Goal: Use online tool/utility

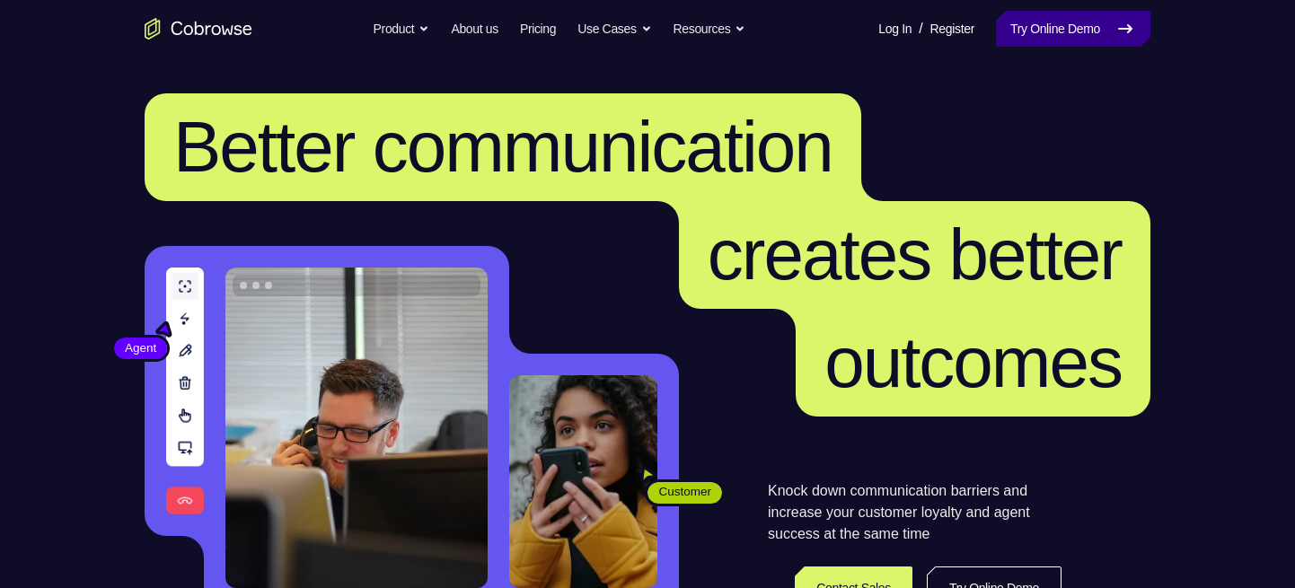
click at [1057, 14] on link "Try Online Demo" at bounding box center [1073, 29] width 155 height 36
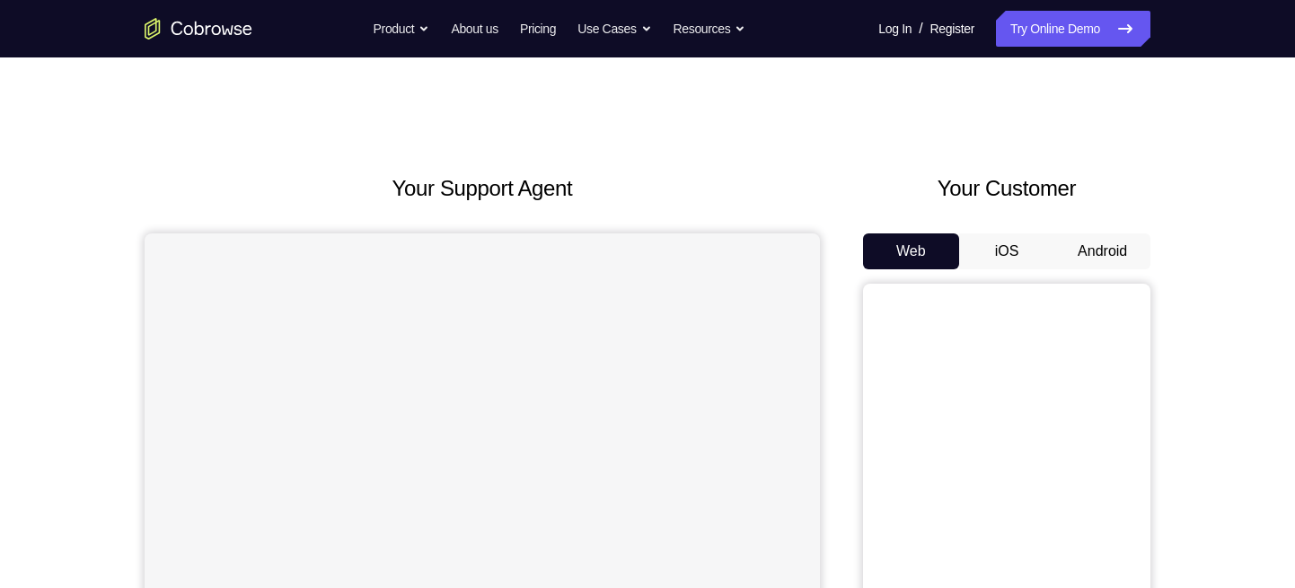
click at [1010, 260] on button "iOS" at bounding box center [1007, 252] width 96 height 36
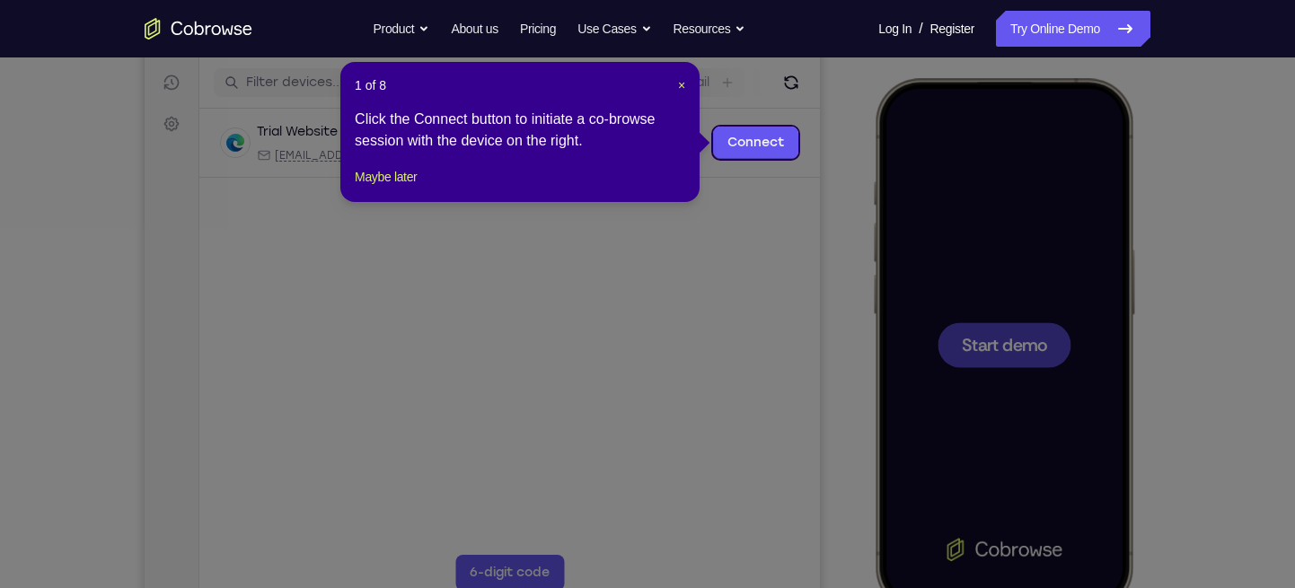
click at [1010, 261] on div at bounding box center [1004, 344] width 236 height 513
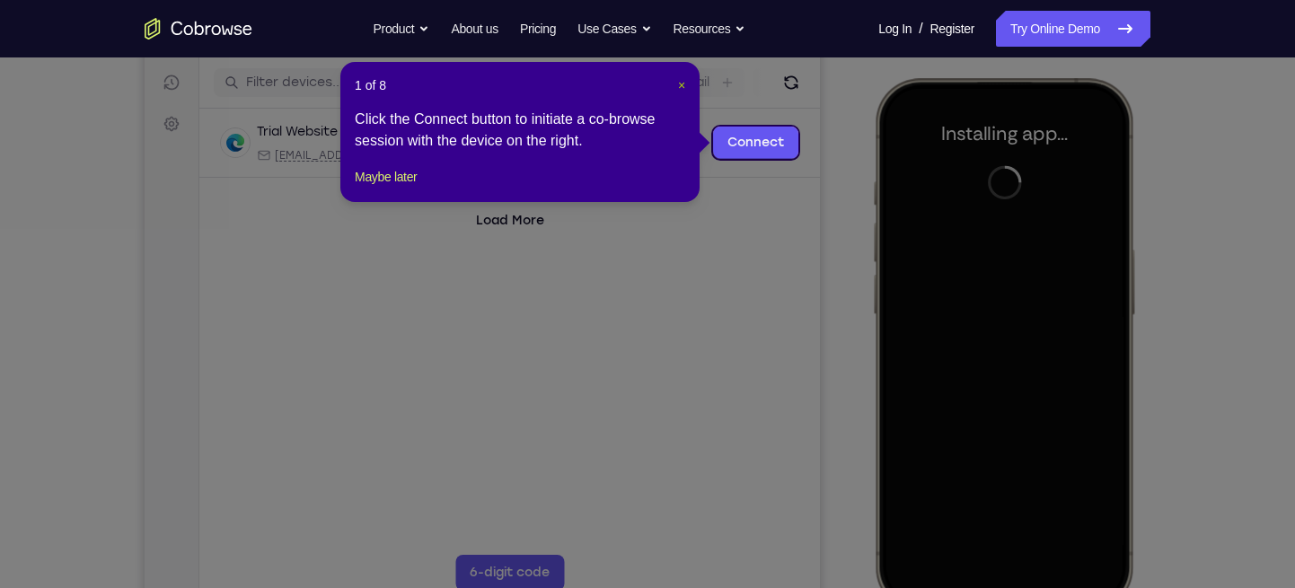
click at [678, 82] on span "×" at bounding box center [681, 85] width 7 height 14
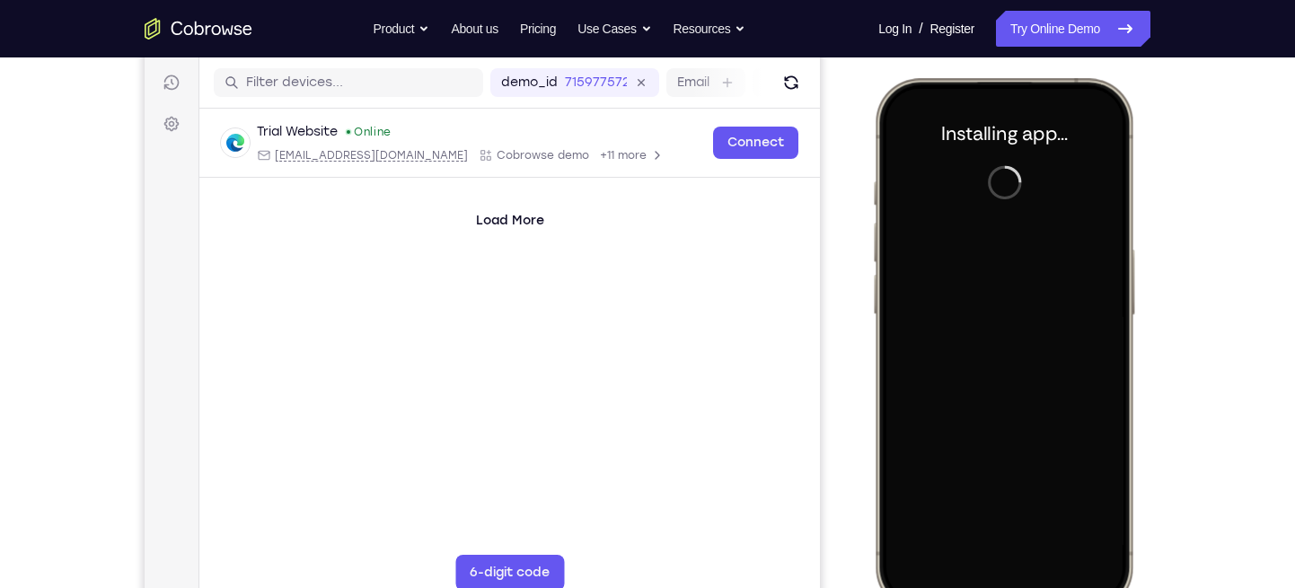
click at [1012, 281] on div at bounding box center [1004, 344] width 236 height 513
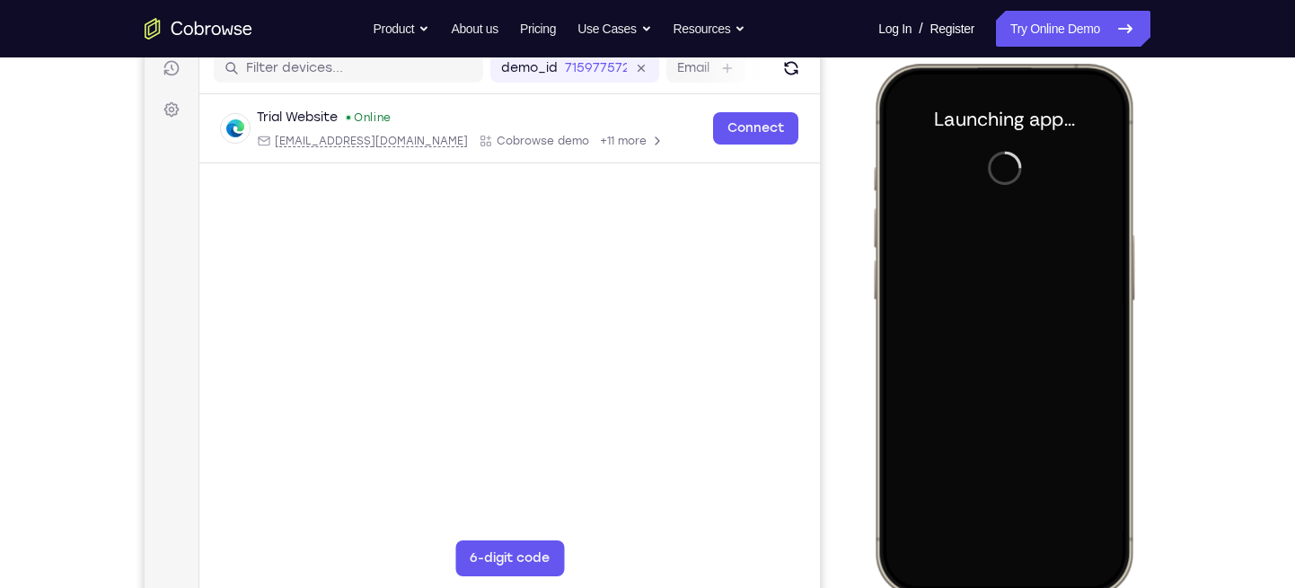
scroll to position [234, 0]
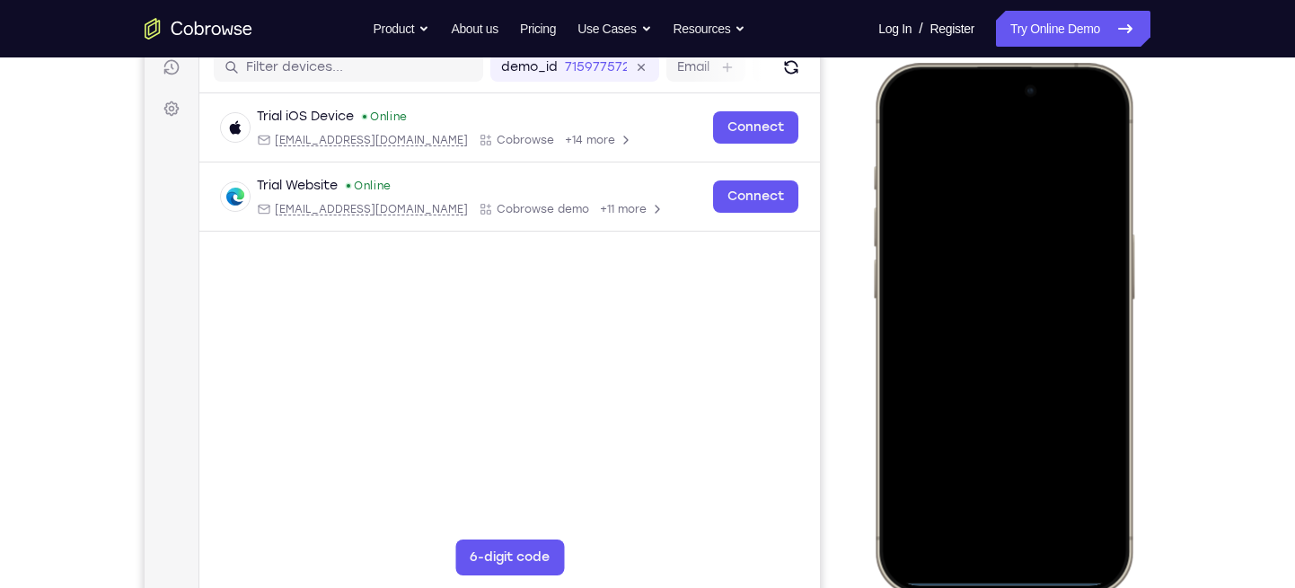
click at [977, 532] on div at bounding box center [1004, 329] width 236 height 513
click at [973, 519] on div at bounding box center [1004, 329] width 236 height 513
click at [949, 228] on div at bounding box center [1004, 329] width 236 height 513
click at [929, 245] on div at bounding box center [1004, 329] width 236 height 513
click at [986, 356] on div at bounding box center [1004, 329] width 236 height 513
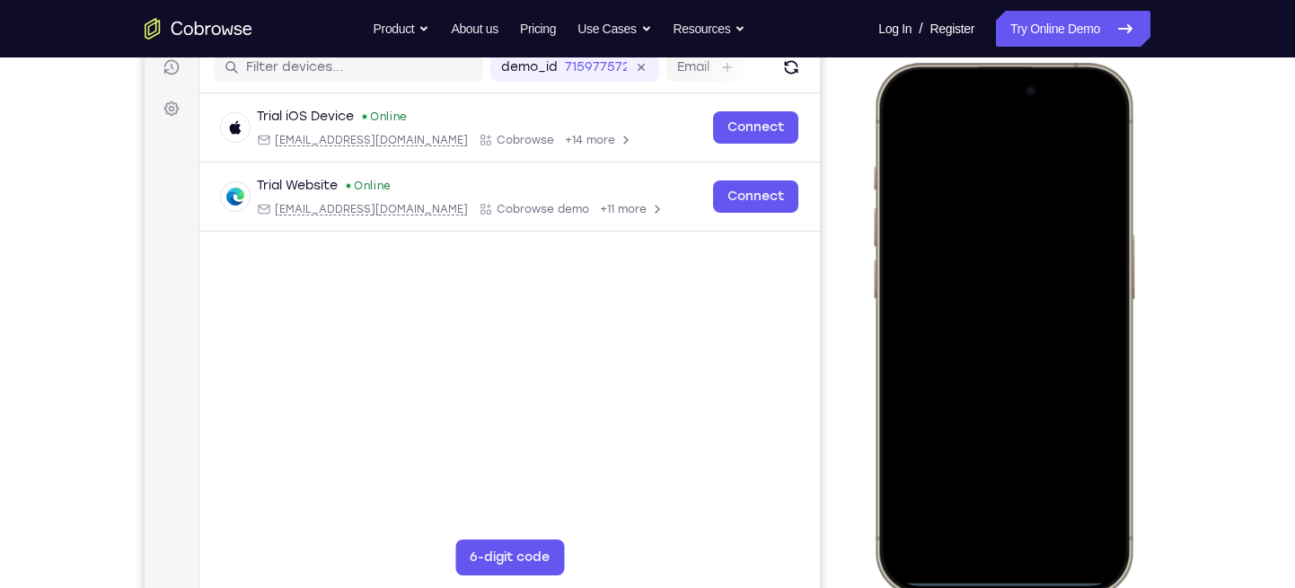
click at [959, 272] on div at bounding box center [1004, 329] width 236 height 513
drag, startPoint x: 1050, startPoint y: 399, endPoint x: 1119, endPoint y: -126, distance: 529.2
click at [1119, 63] on html "Online web based iOS Simulators and Android Emulators. Run iPhone, iPad, Mobile…" at bounding box center [1007, 332] width 270 height 539
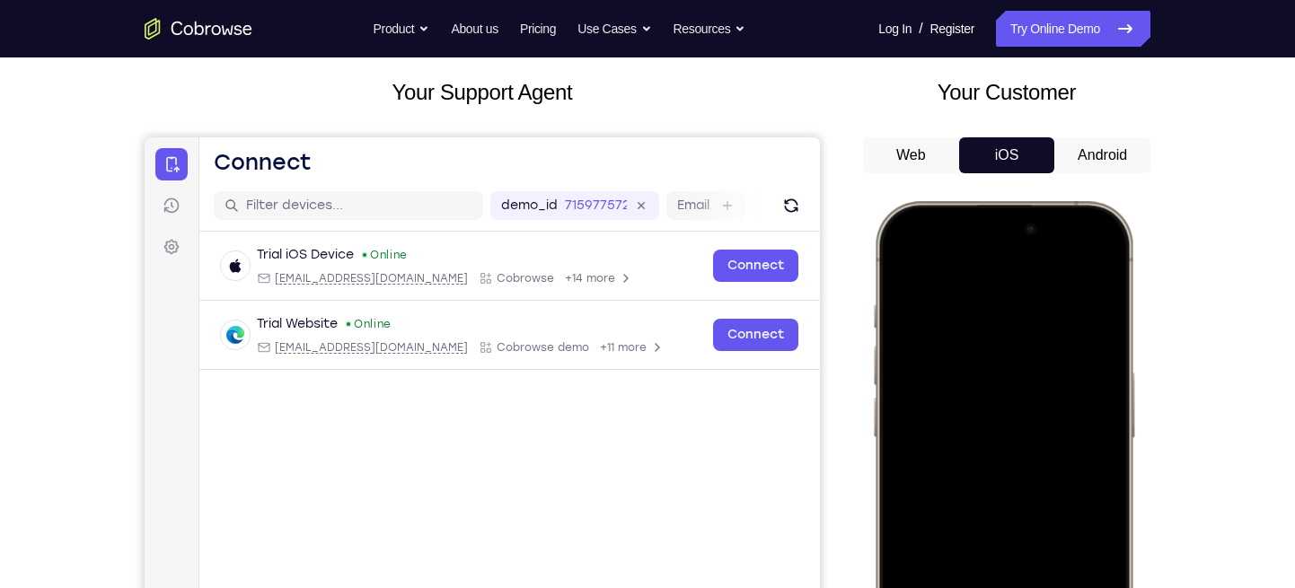
scroll to position [92, 0]
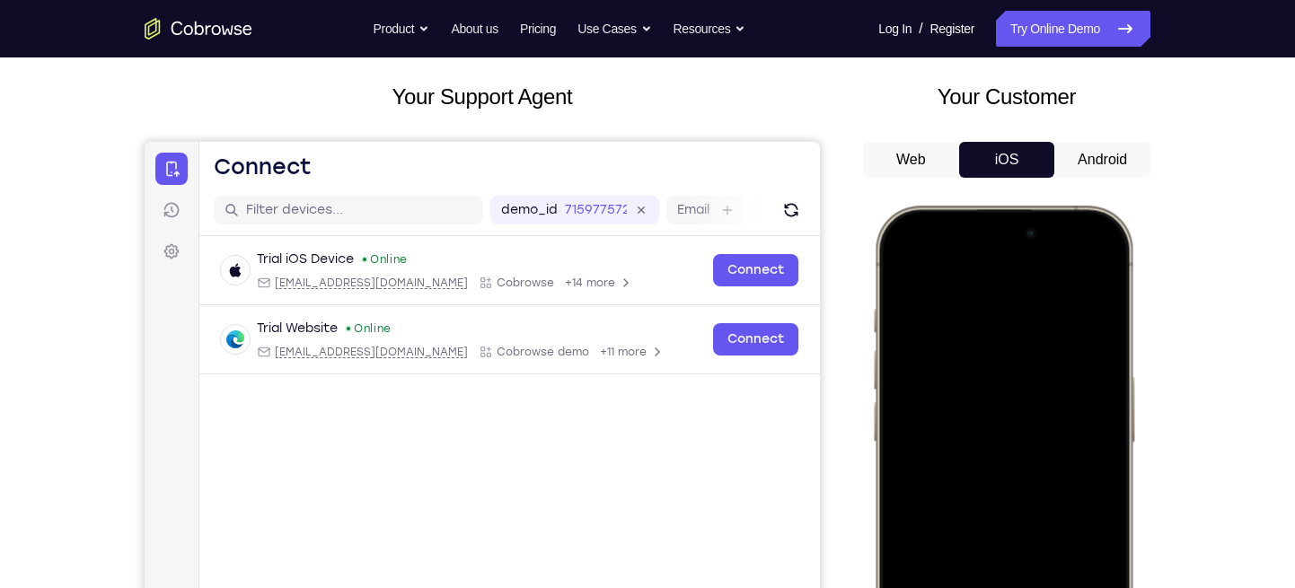
click at [974, 349] on div at bounding box center [1004, 472] width 236 height 513
drag, startPoint x: 987, startPoint y: 313, endPoint x: 1070, endPoint y: -4, distance: 326.9
click at [1070, 206] on html "Online web based iOS Simulators and Android Emulators. Run iPhone, iPad, Mobile…" at bounding box center [1007, 475] width 270 height 539
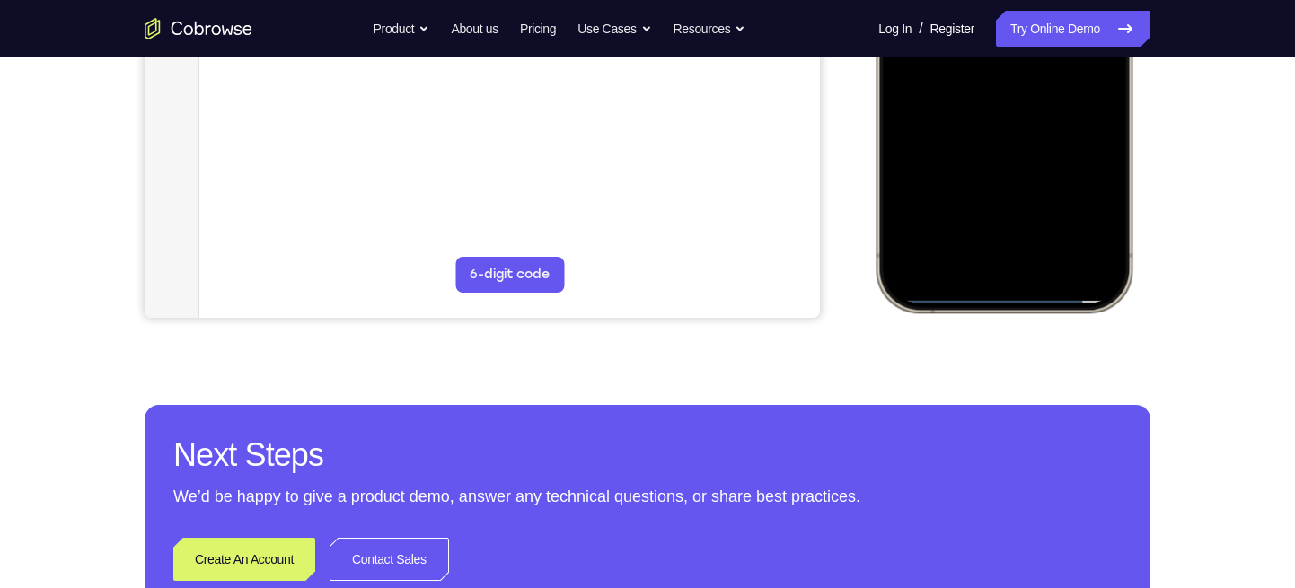
scroll to position [495, 0]
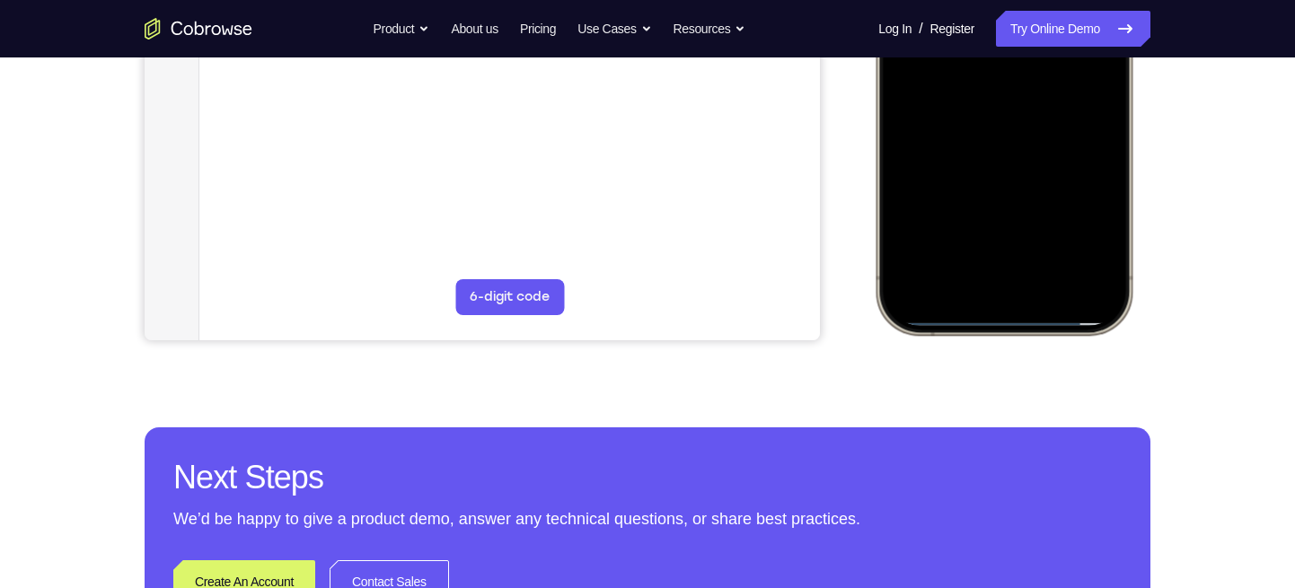
drag, startPoint x: 1003, startPoint y: 290, endPoint x: 1130, endPoint y: -127, distance: 435.7
click at [1130, 0] on div at bounding box center [1004, 69] width 264 height 534
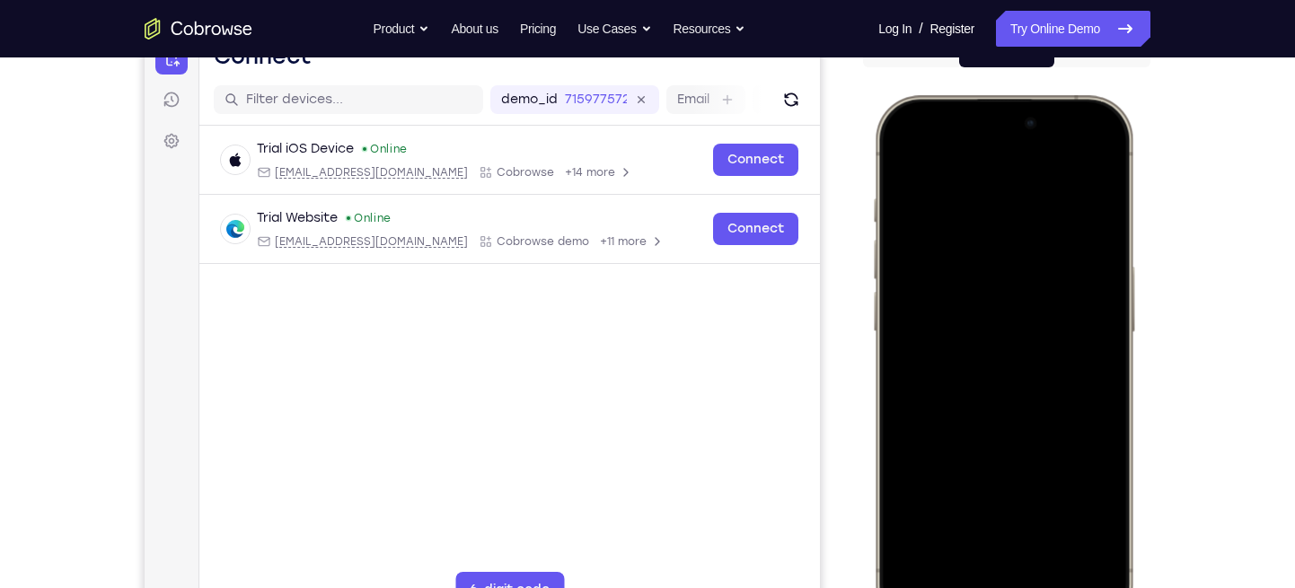
scroll to position [201, 0]
click at [1009, 306] on div at bounding box center [1004, 362] width 236 height 513
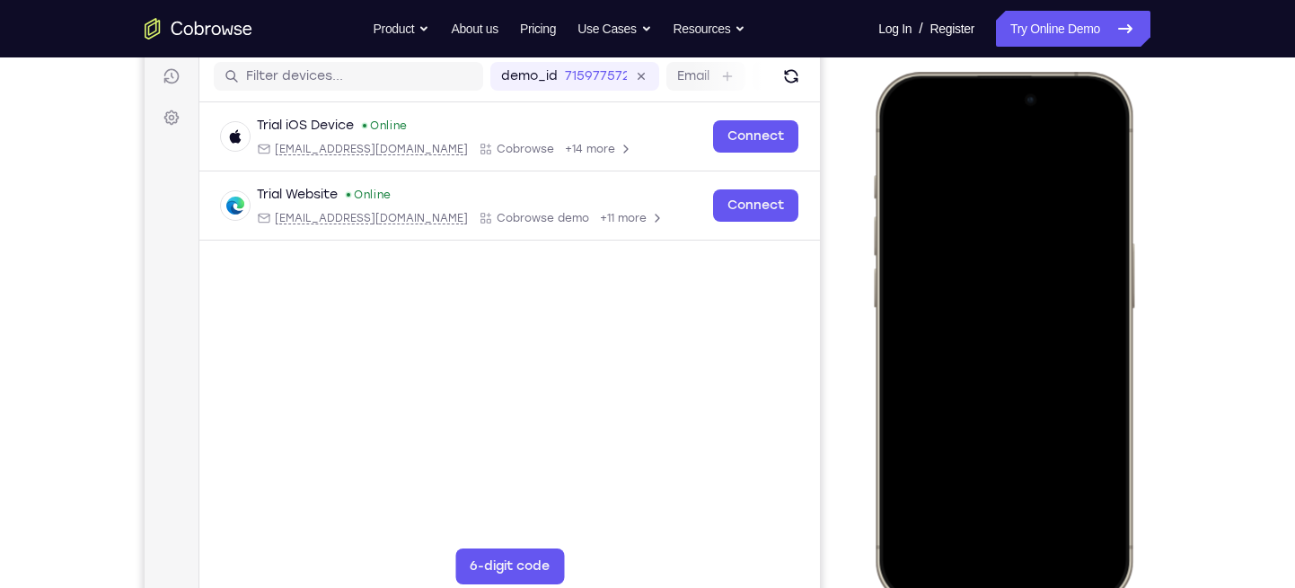
scroll to position [231, 0]
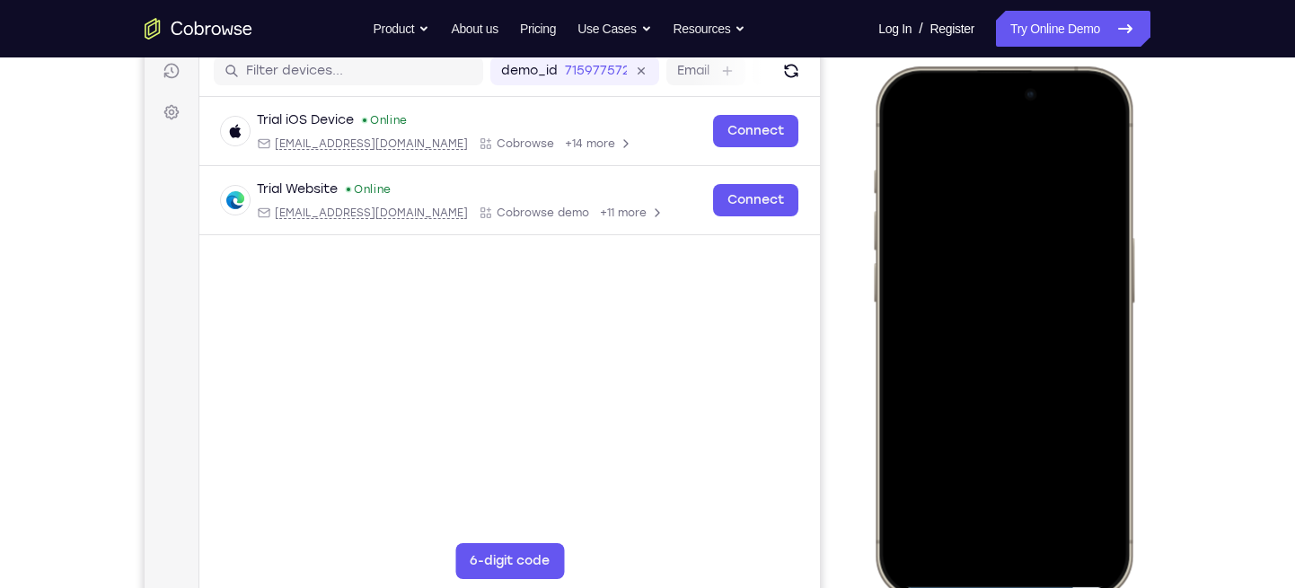
click at [1047, 490] on div at bounding box center [1004, 332] width 236 height 513
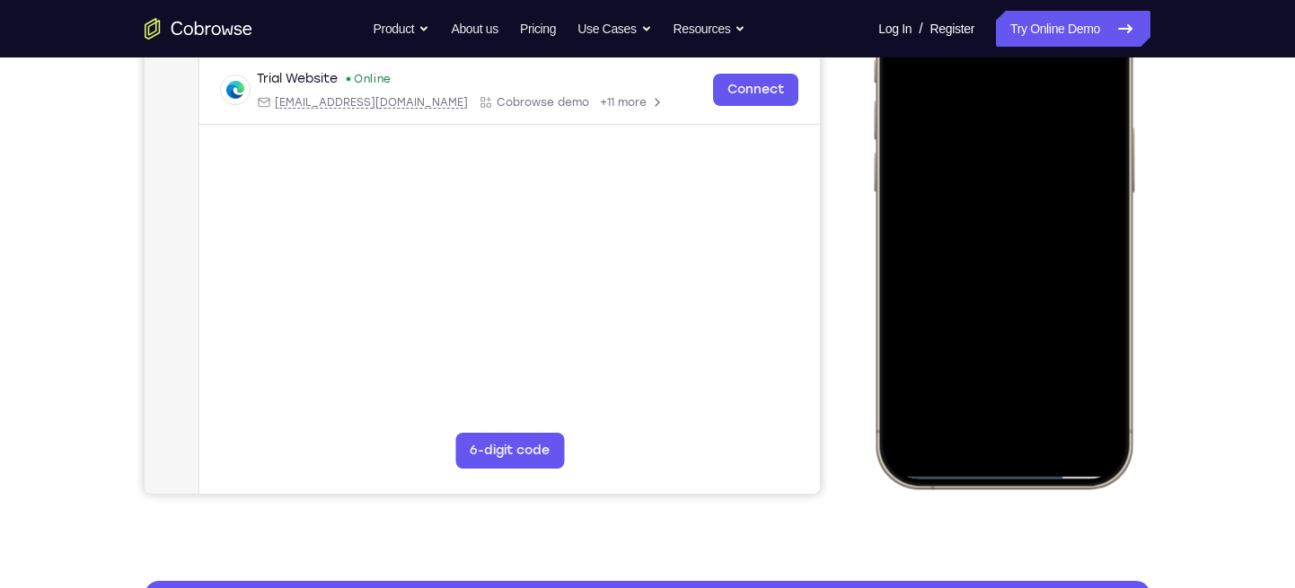
scroll to position [318, 0]
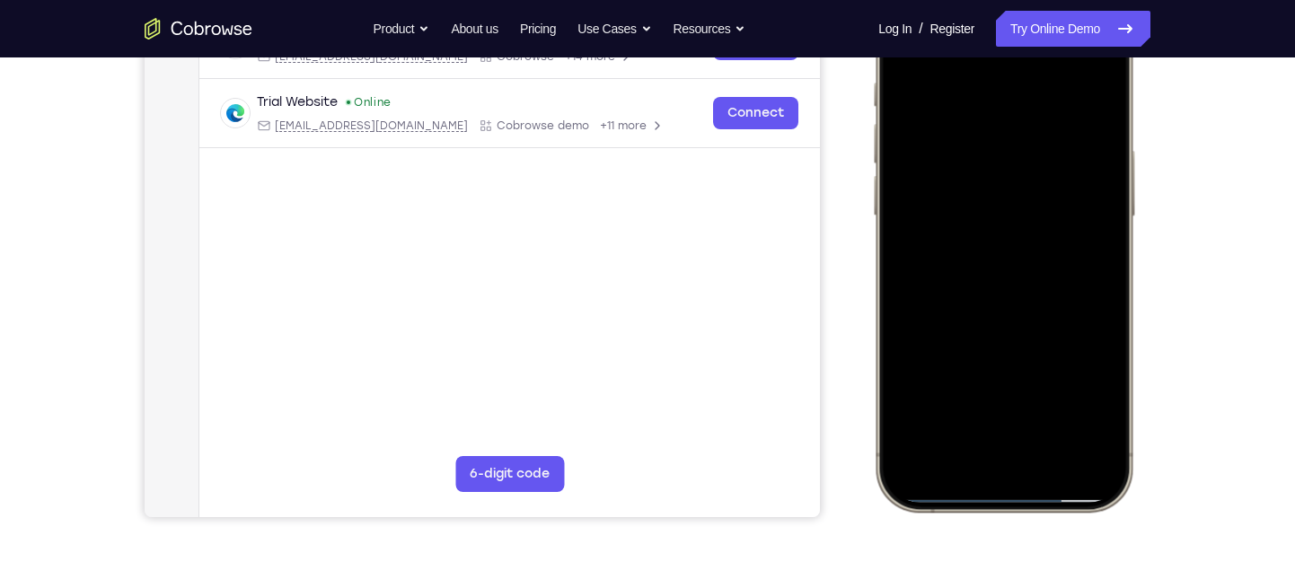
click at [993, 225] on div at bounding box center [1004, 245] width 236 height 513
click at [951, 298] on div at bounding box center [1004, 245] width 236 height 513
click at [1008, 298] on div at bounding box center [1004, 245] width 236 height 513
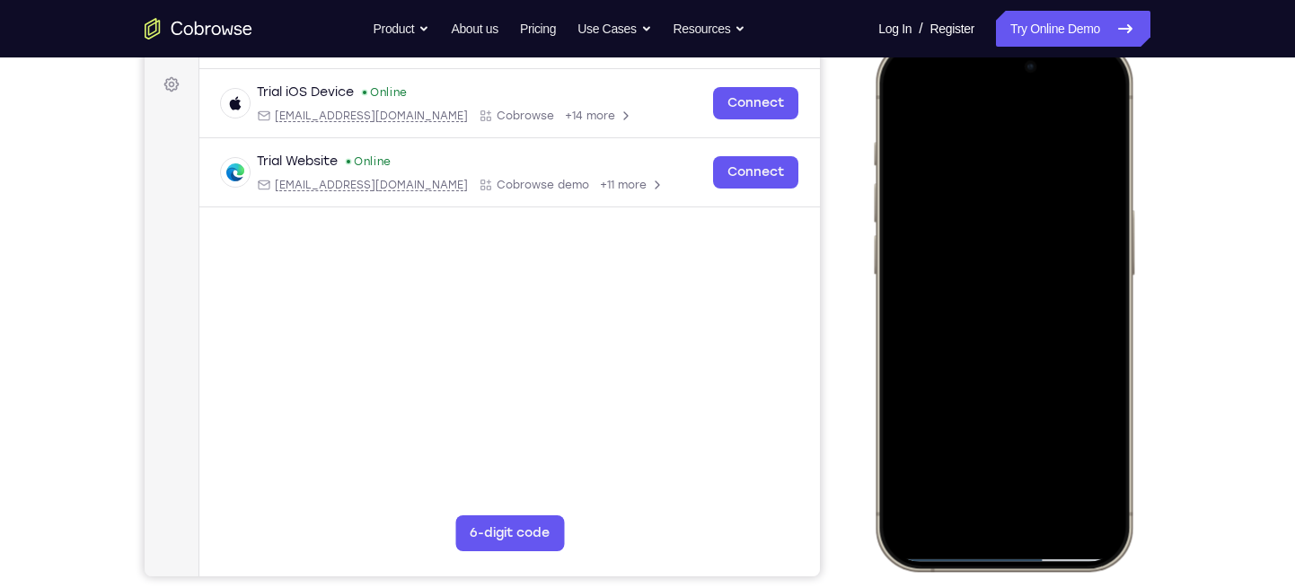
scroll to position [243, 0]
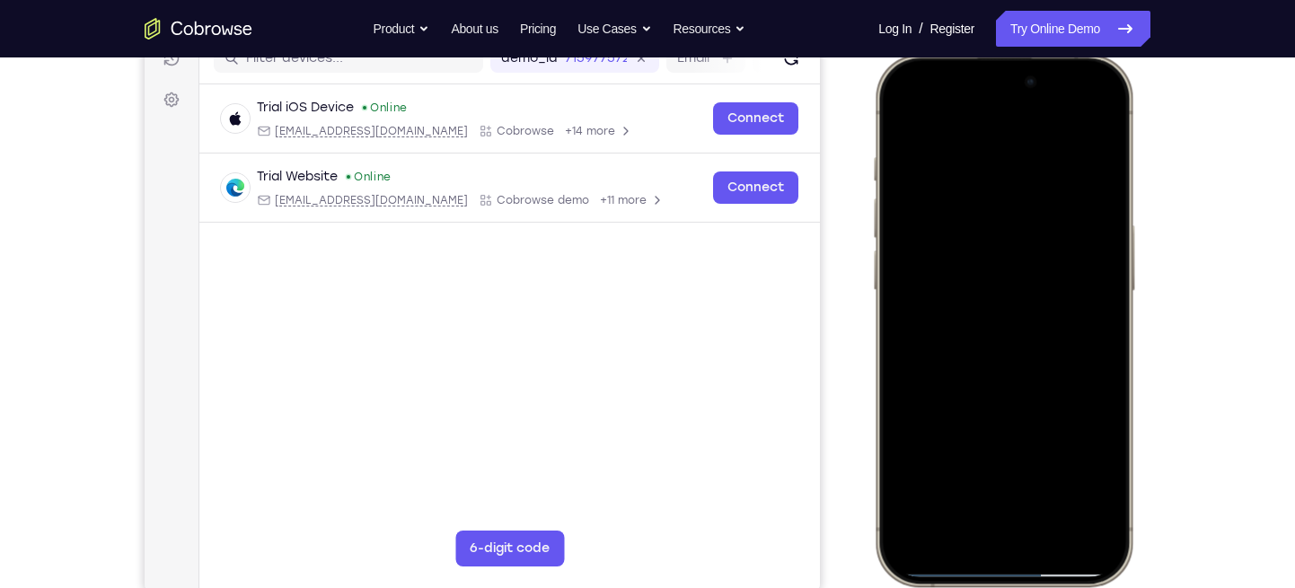
click at [1107, 110] on div at bounding box center [1004, 320] width 236 height 513
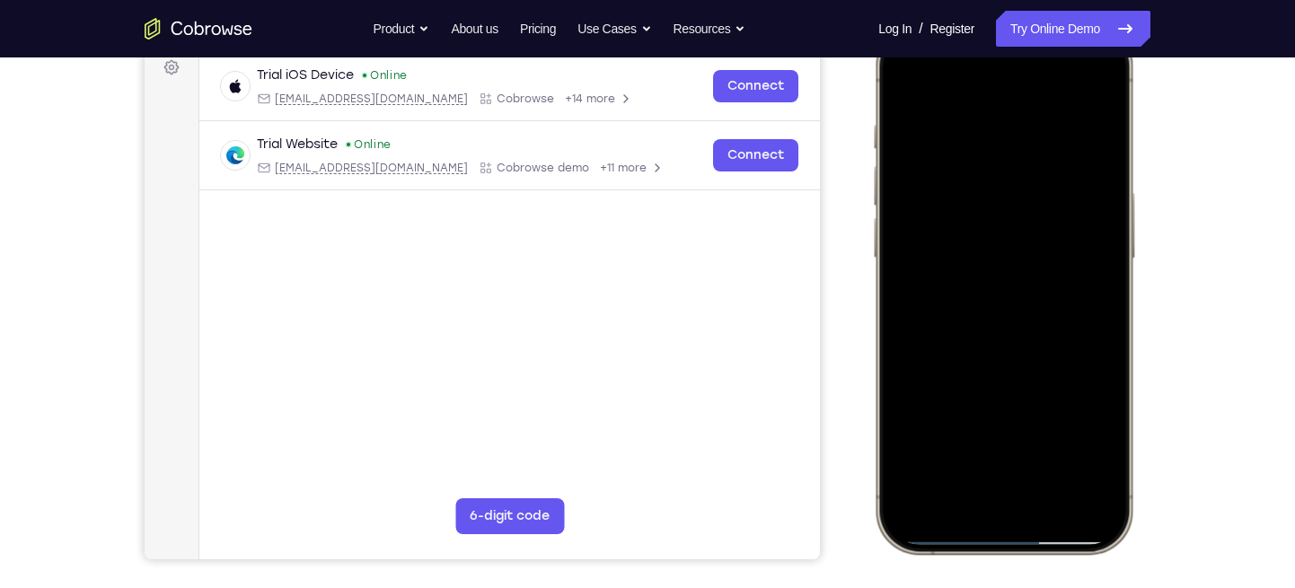
click at [954, 342] on div at bounding box center [1004, 287] width 236 height 513
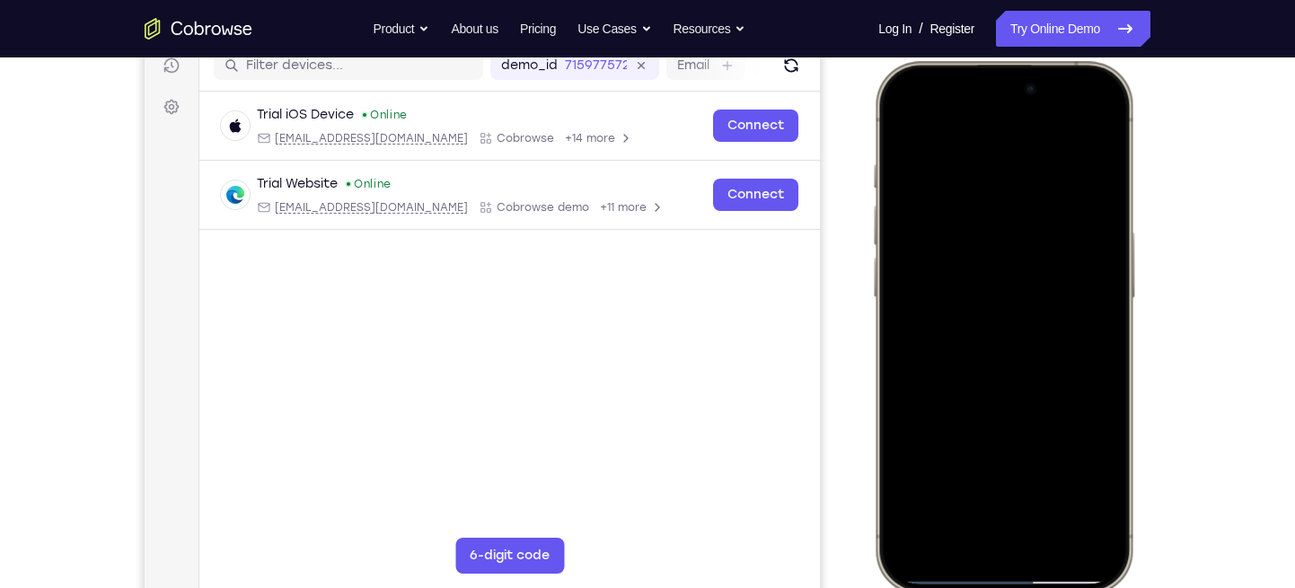
scroll to position [235, 0]
click at [1107, 119] on div at bounding box center [1004, 328] width 236 height 513
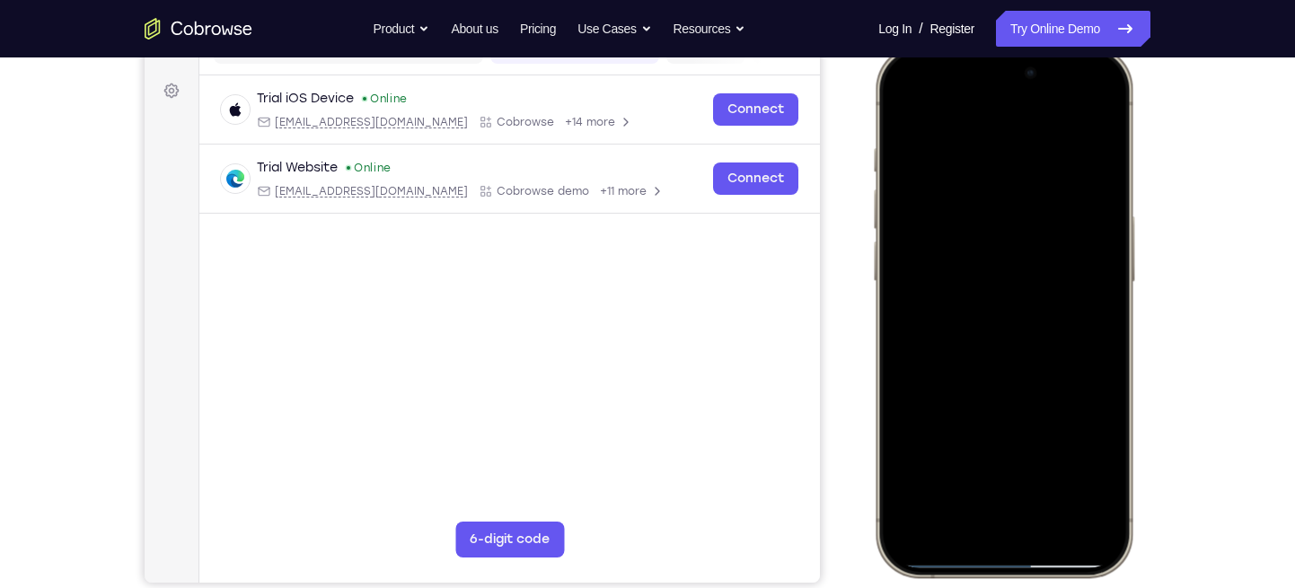
click at [1003, 367] on div at bounding box center [1004, 311] width 236 height 513
click at [1104, 102] on div at bounding box center [1004, 311] width 236 height 513
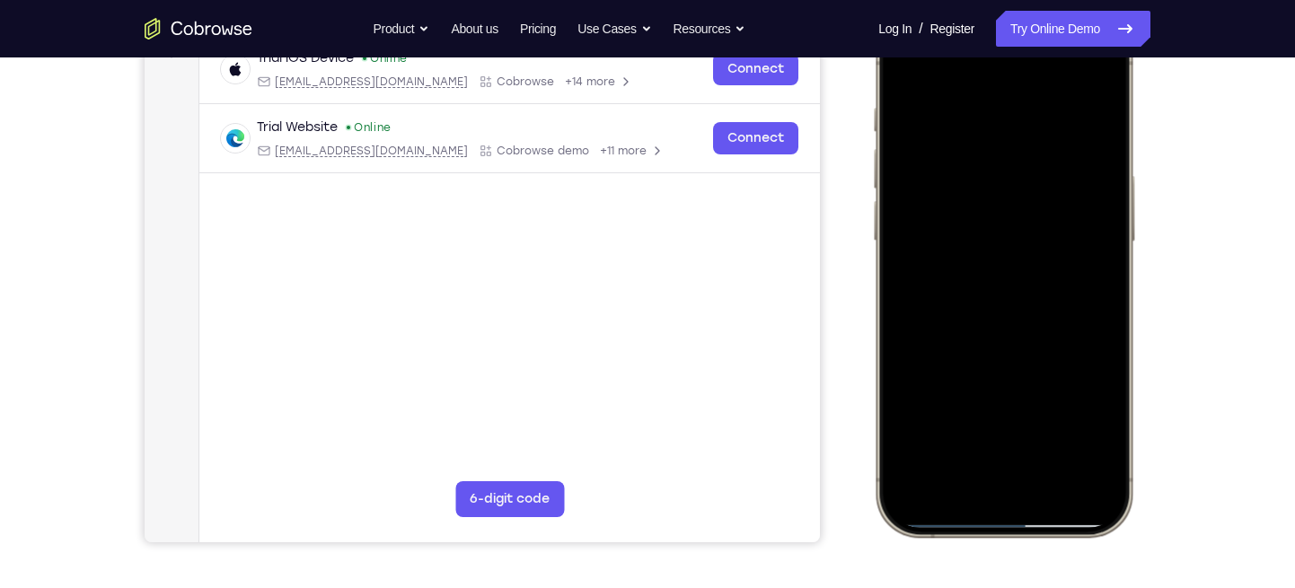
scroll to position [213, 0]
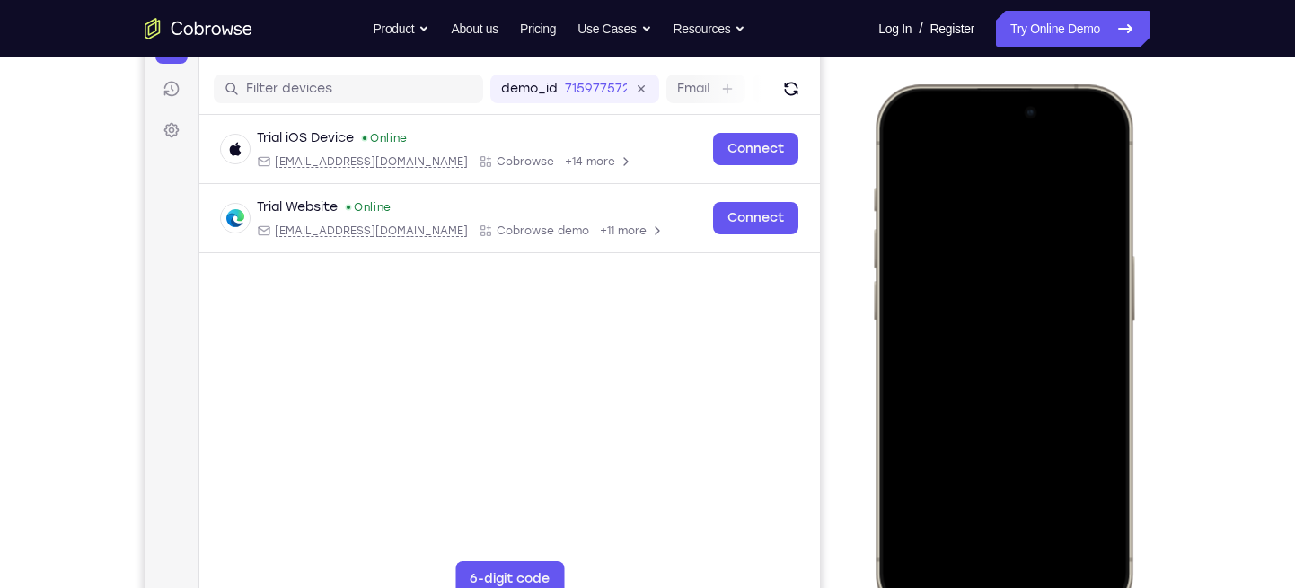
click at [897, 148] on div at bounding box center [1004, 350] width 236 height 513
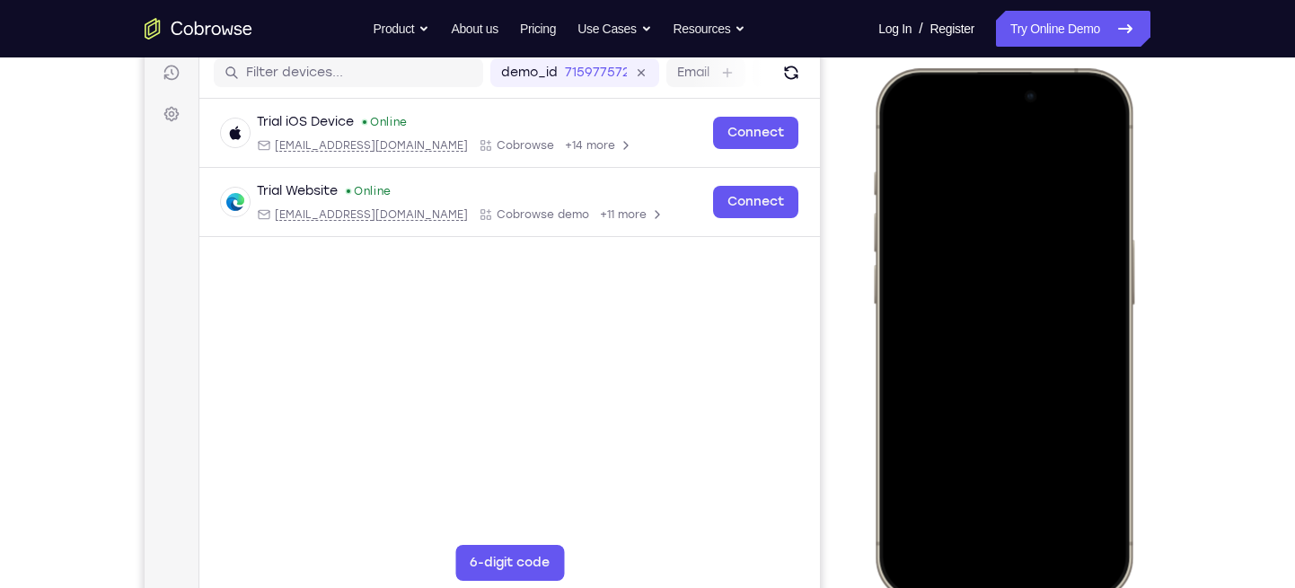
scroll to position [227, 0]
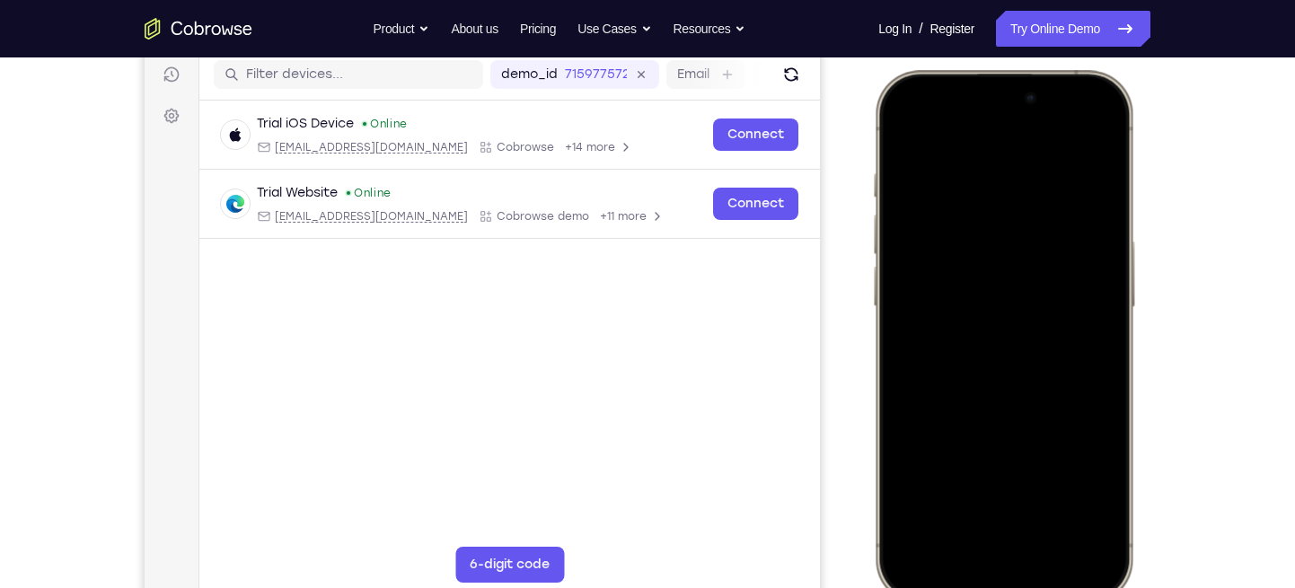
click at [904, 128] on div at bounding box center [1004, 336] width 236 height 513
drag, startPoint x: 978, startPoint y: 328, endPoint x: 1005, endPoint y: 209, distance: 121.6
click at [1005, 209] on div at bounding box center [1004, 336] width 236 height 513
drag, startPoint x: 985, startPoint y: 345, endPoint x: 999, endPoint y: 220, distance: 125.7
click at [999, 220] on div at bounding box center [1004, 336] width 236 height 513
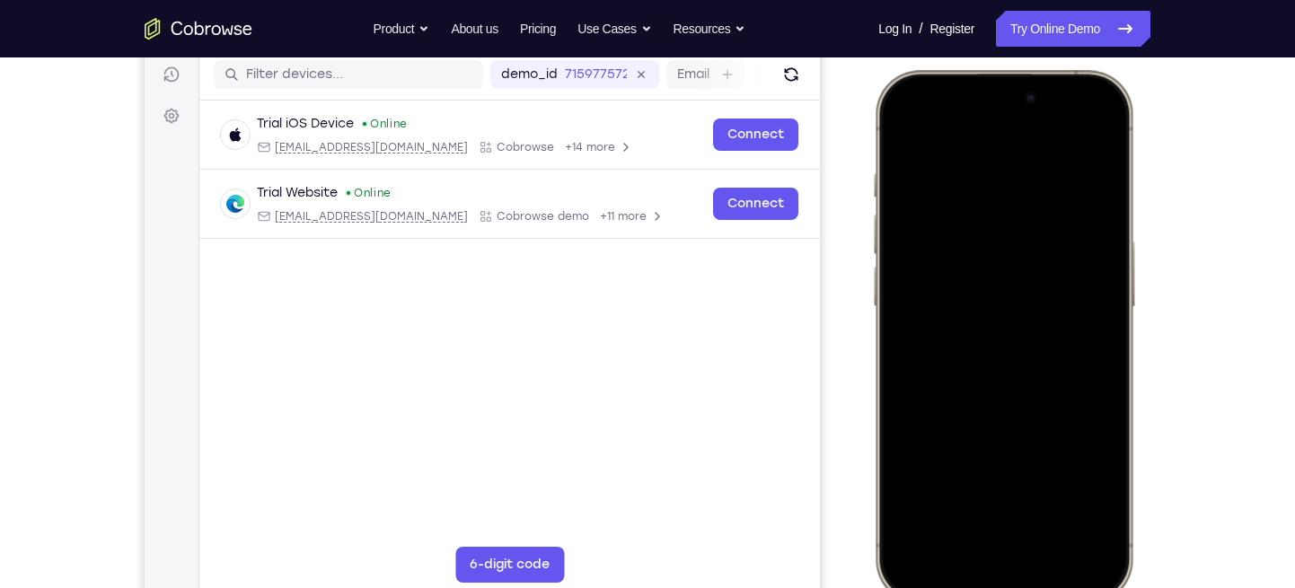
drag, startPoint x: 1002, startPoint y: 348, endPoint x: 999, endPoint y: 261, distance: 87.2
click at [999, 261] on div at bounding box center [1004, 336] width 236 height 513
drag, startPoint x: 1005, startPoint y: 358, endPoint x: 1020, endPoint y: 145, distance: 214.3
click at [1020, 145] on div at bounding box center [1004, 336] width 236 height 513
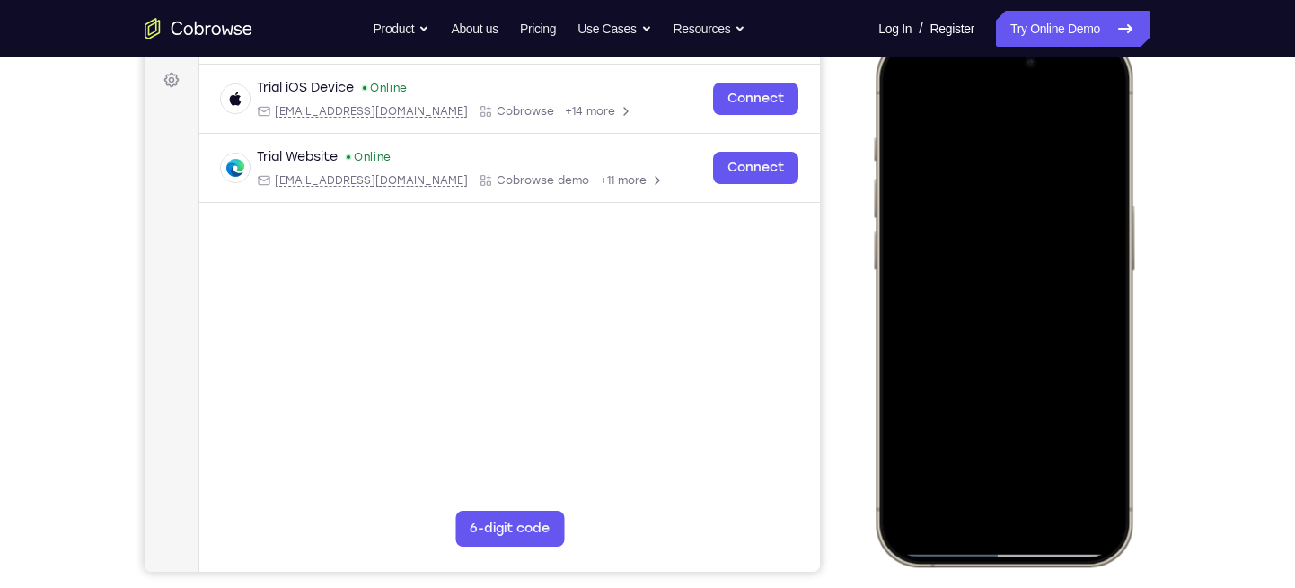
scroll to position [265, 0]
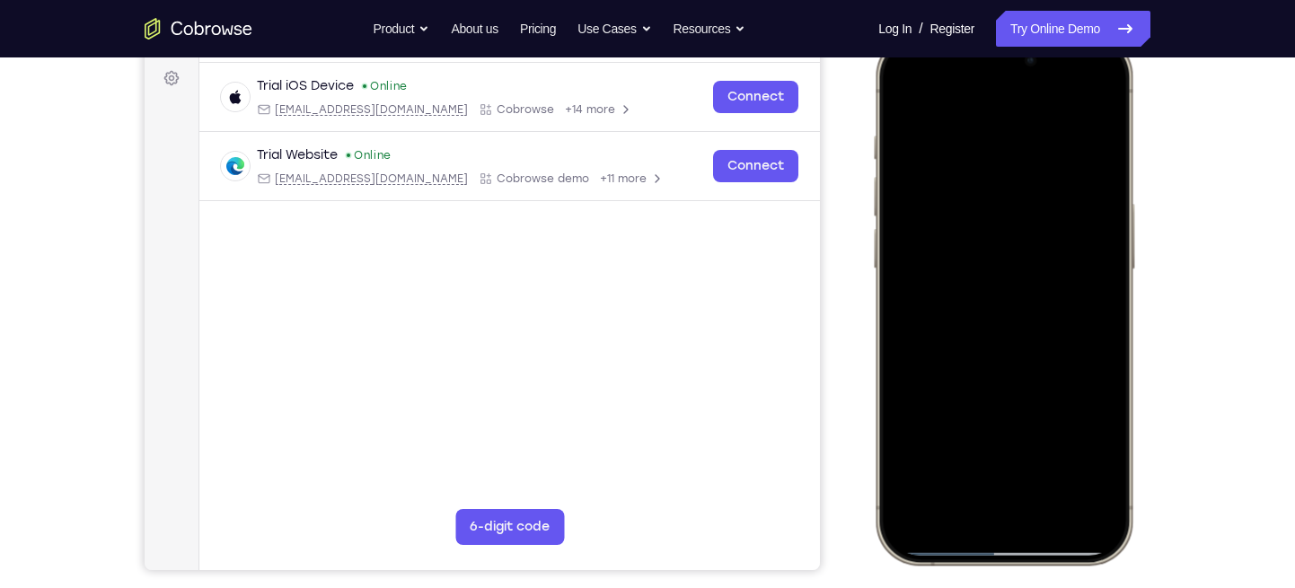
drag, startPoint x: 1004, startPoint y: 363, endPoint x: 997, endPoint y: 239, distance: 124.2
click at [997, 239] on div at bounding box center [1004, 298] width 236 height 513
drag, startPoint x: 1011, startPoint y: 284, endPoint x: 999, endPoint y: 156, distance: 128.1
click at [999, 156] on div at bounding box center [1004, 298] width 236 height 513
drag, startPoint x: 1001, startPoint y: 396, endPoint x: 993, endPoint y: 254, distance: 142.2
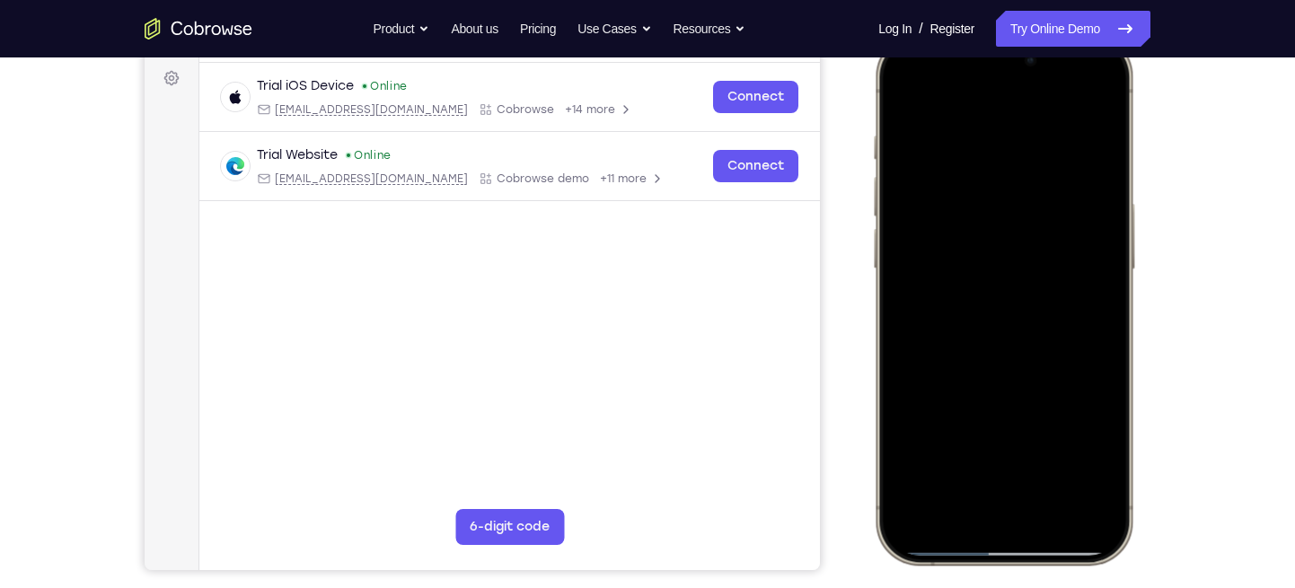
click at [993, 254] on div at bounding box center [1004, 298] width 236 height 513
drag, startPoint x: 991, startPoint y: 310, endPoint x: 990, endPoint y: 189, distance: 121.3
click at [990, 189] on div at bounding box center [1004, 298] width 236 height 513
drag, startPoint x: 1008, startPoint y: 296, endPoint x: 1000, endPoint y: 155, distance: 140.4
click at [1000, 155] on div at bounding box center [1004, 298] width 236 height 513
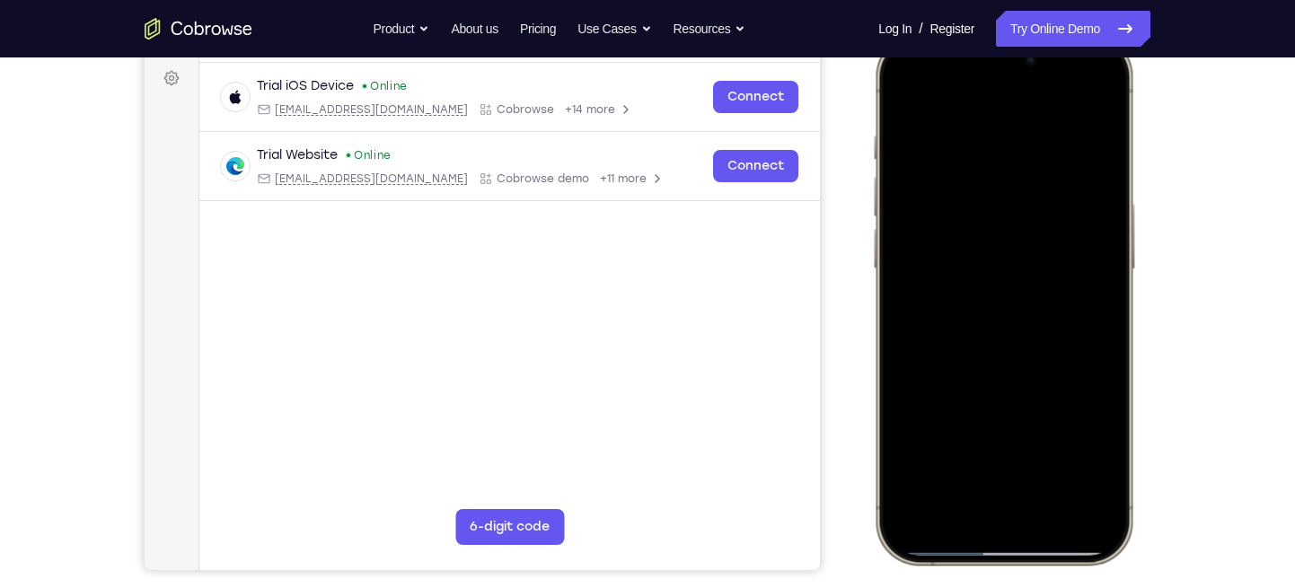
drag, startPoint x: 997, startPoint y: 264, endPoint x: 994, endPoint y: 139, distance: 124.9
click at [994, 139] on div at bounding box center [1004, 298] width 236 height 513
drag, startPoint x: 982, startPoint y: 331, endPoint x: 996, endPoint y: 227, distance: 104.3
click at [996, 227] on div at bounding box center [1004, 298] width 236 height 513
drag, startPoint x: 1010, startPoint y: 265, endPoint x: 973, endPoint y: 402, distance: 142.3
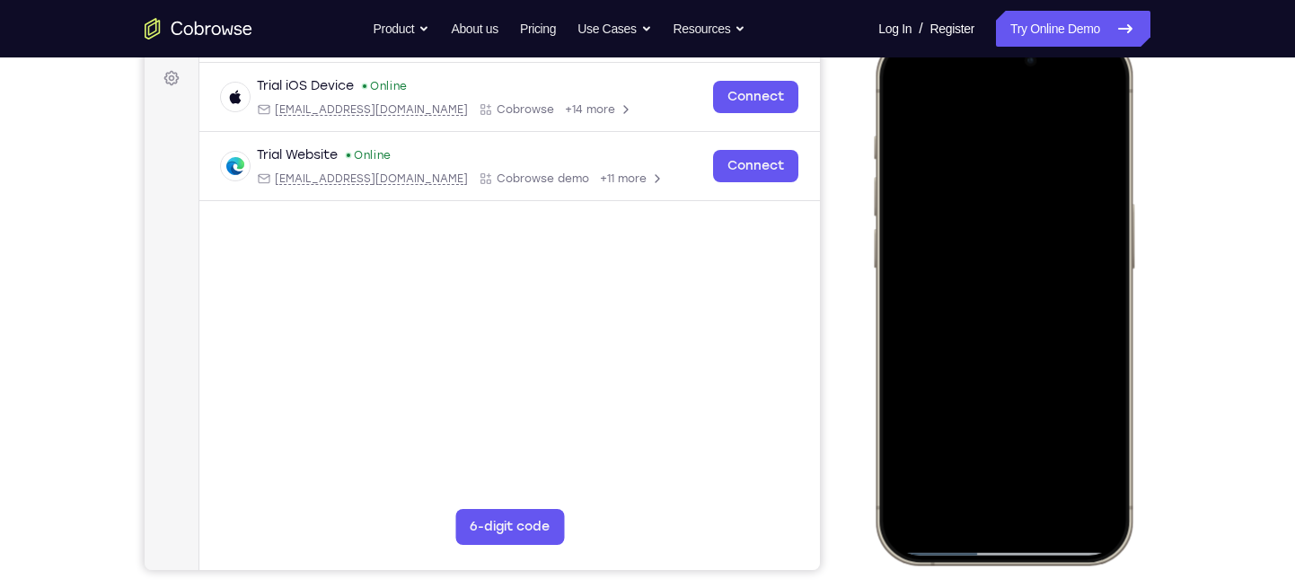
click at [973, 402] on div at bounding box center [1004, 298] width 236 height 513
drag, startPoint x: 994, startPoint y: 205, endPoint x: 972, endPoint y: 402, distance: 198.8
click at [972, 402] on div at bounding box center [1004, 298] width 236 height 513
drag, startPoint x: 986, startPoint y: 209, endPoint x: 984, endPoint y: 358, distance: 149.1
click at [984, 358] on div at bounding box center [1004, 298] width 236 height 513
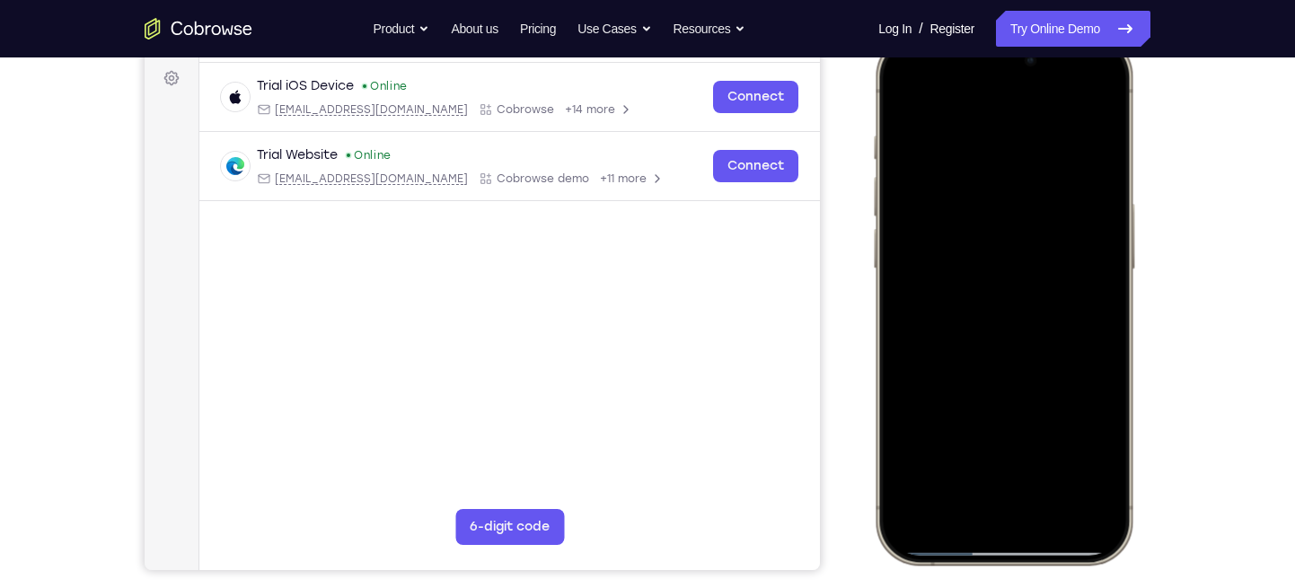
drag, startPoint x: 1011, startPoint y: 150, endPoint x: 995, endPoint y: 324, distance: 175.0
click at [995, 324] on div at bounding box center [1004, 298] width 236 height 513
drag, startPoint x: 1026, startPoint y: 208, endPoint x: 999, endPoint y: 376, distance: 170.1
click at [999, 376] on div at bounding box center [1004, 298] width 236 height 513
drag, startPoint x: 973, startPoint y: 366, endPoint x: 981, endPoint y: 184, distance: 181.7
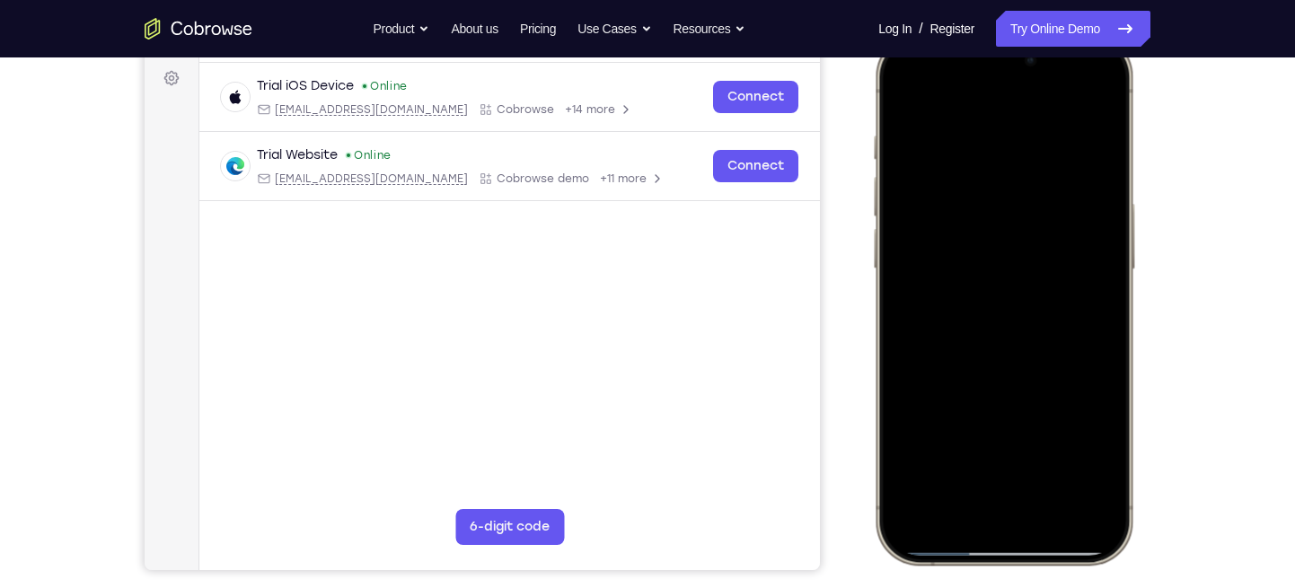
click at [981, 184] on div at bounding box center [1004, 298] width 236 height 513
drag, startPoint x: 988, startPoint y: 338, endPoint x: 985, endPoint y: 128, distance: 209.4
click at [985, 128] on div at bounding box center [1004, 298] width 236 height 513
drag, startPoint x: 1006, startPoint y: 340, endPoint x: 981, endPoint y: 137, distance: 204.6
click at [981, 137] on div at bounding box center [1004, 298] width 236 height 513
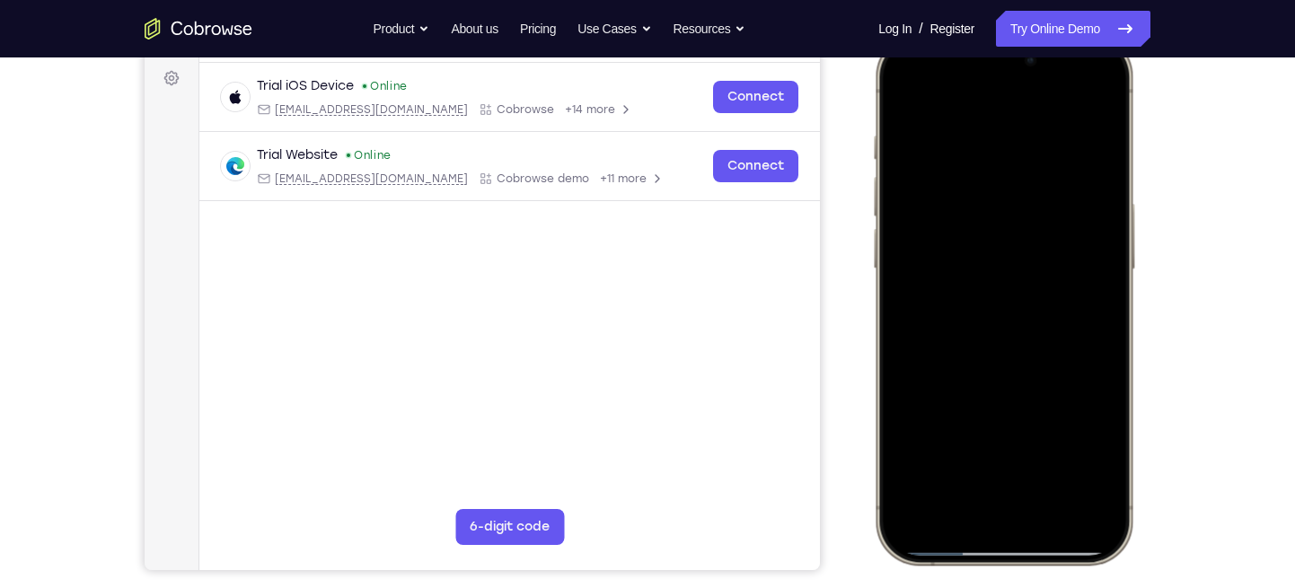
drag, startPoint x: 1022, startPoint y: 183, endPoint x: 985, endPoint y: 344, distance: 165.2
click at [985, 344] on div at bounding box center [1004, 298] width 236 height 513
drag, startPoint x: 1002, startPoint y: 279, endPoint x: 980, endPoint y: 393, distance: 115.2
click at [980, 393] on div at bounding box center [1004, 298] width 236 height 513
drag, startPoint x: 1026, startPoint y: 207, endPoint x: 994, endPoint y: 325, distance: 122.9
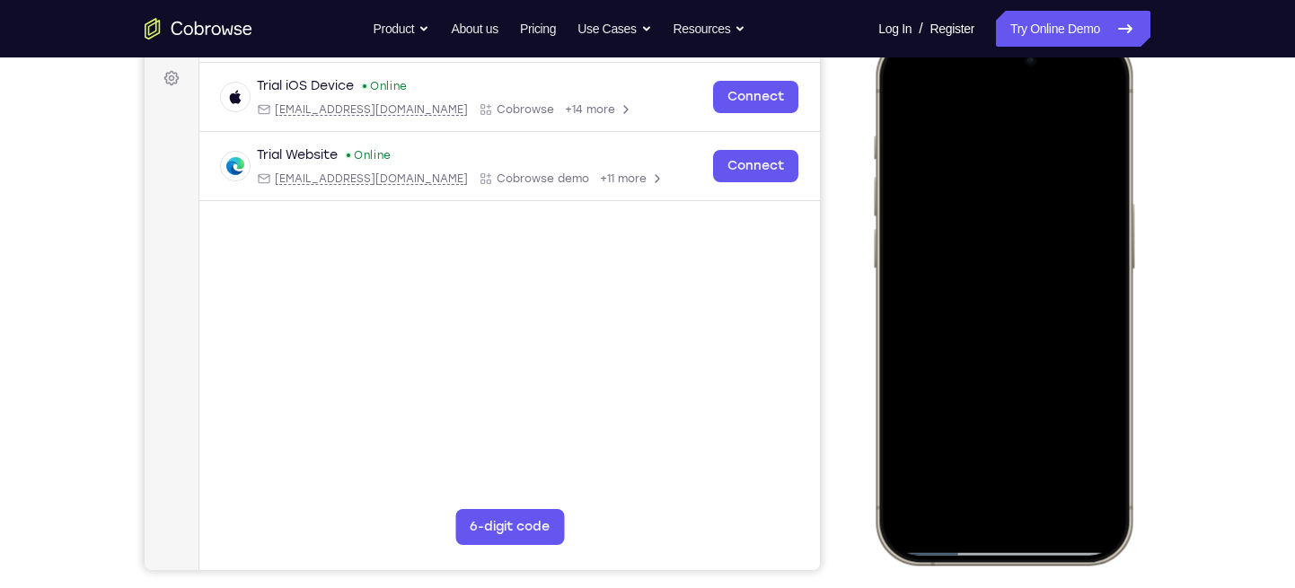
click at [994, 325] on div at bounding box center [1004, 298] width 236 height 513
drag, startPoint x: 1024, startPoint y: 225, endPoint x: 994, endPoint y: 327, distance: 106.9
click at [994, 327] on div at bounding box center [1004, 298] width 236 height 513
drag, startPoint x: 999, startPoint y: 263, endPoint x: 971, endPoint y: 357, distance: 97.5
click at [971, 357] on div at bounding box center [1004, 298] width 236 height 513
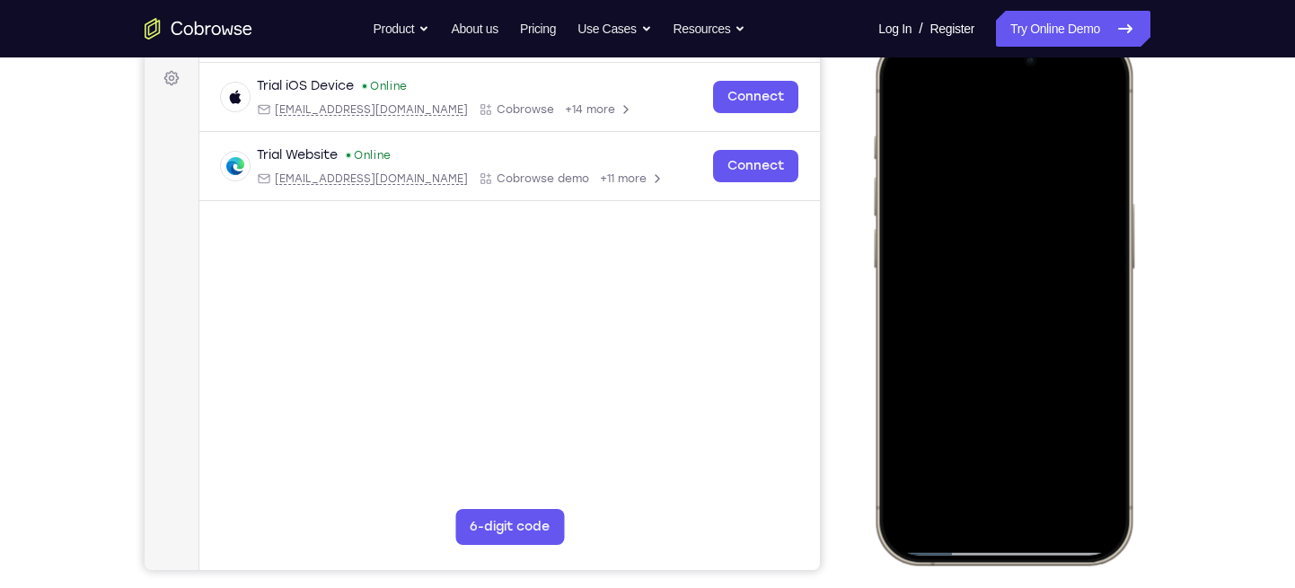
drag, startPoint x: 1059, startPoint y: 243, endPoint x: 1050, endPoint y: 280, distance: 38.8
click at [1050, 280] on div at bounding box center [1004, 298] width 236 height 513
drag, startPoint x: 1049, startPoint y: 342, endPoint x: 1029, endPoint y: 151, distance: 192.5
click at [1029, 151] on div at bounding box center [1004, 298] width 236 height 513
drag, startPoint x: 1003, startPoint y: 376, endPoint x: 1016, endPoint y: 162, distance: 214.2
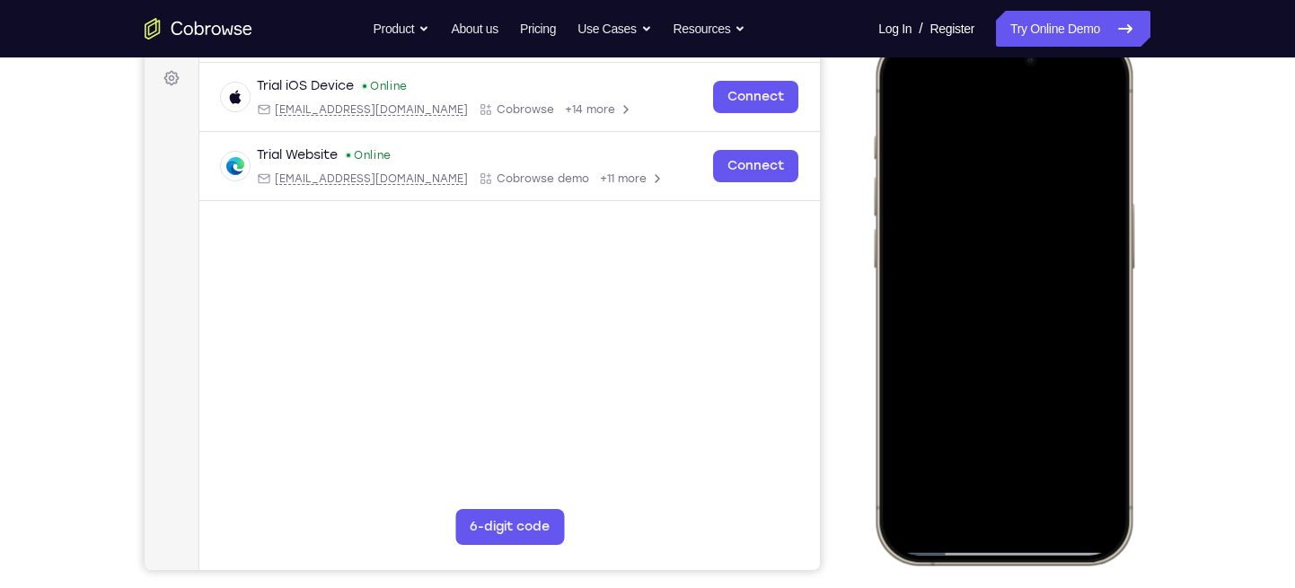
click at [1016, 162] on div at bounding box center [1004, 298] width 236 height 513
drag, startPoint x: 984, startPoint y: 385, endPoint x: 997, endPoint y: 252, distance: 132.7
click at [997, 252] on div at bounding box center [1004, 298] width 236 height 513
drag, startPoint x: 1005, startPoint y: 405, endPoint x: 1011, endPoint y: 258, distance: 147.4
click at [1011, 258] on div at bounding box center [1004, 298] width 236 height 513
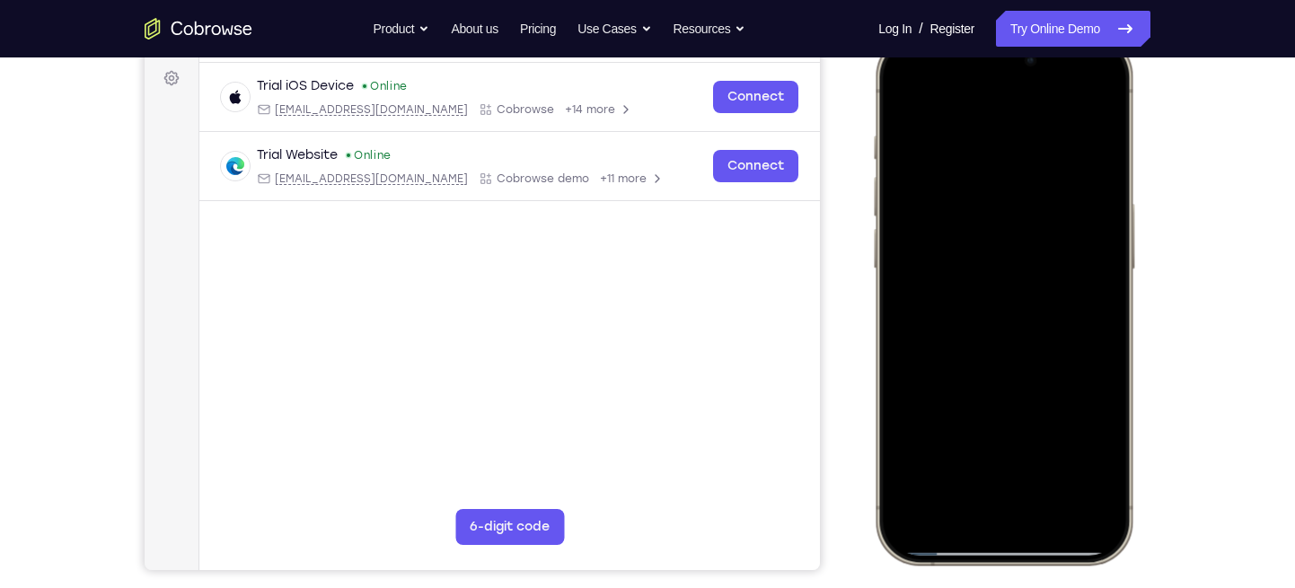
drag, startPoint x: 999, startPoint y: 345, endPoint x: 1003, endPoint y: 155, distance: 189.6
click at [1003, 155] on div at bounding box center [1004, 298] width 236 height 513
drag, startPoint x: 1006, startPoint y: 386, endPoint x: 982, endPoint y: 270, distance: 119.3
click at [982, 270] on div at bounding box center [1004, 298] width 236 height 513
drag, startPoint x: 1030, startPoint y: 343, endPoint x: 1013, endPoint y: 160, distance: 184.1
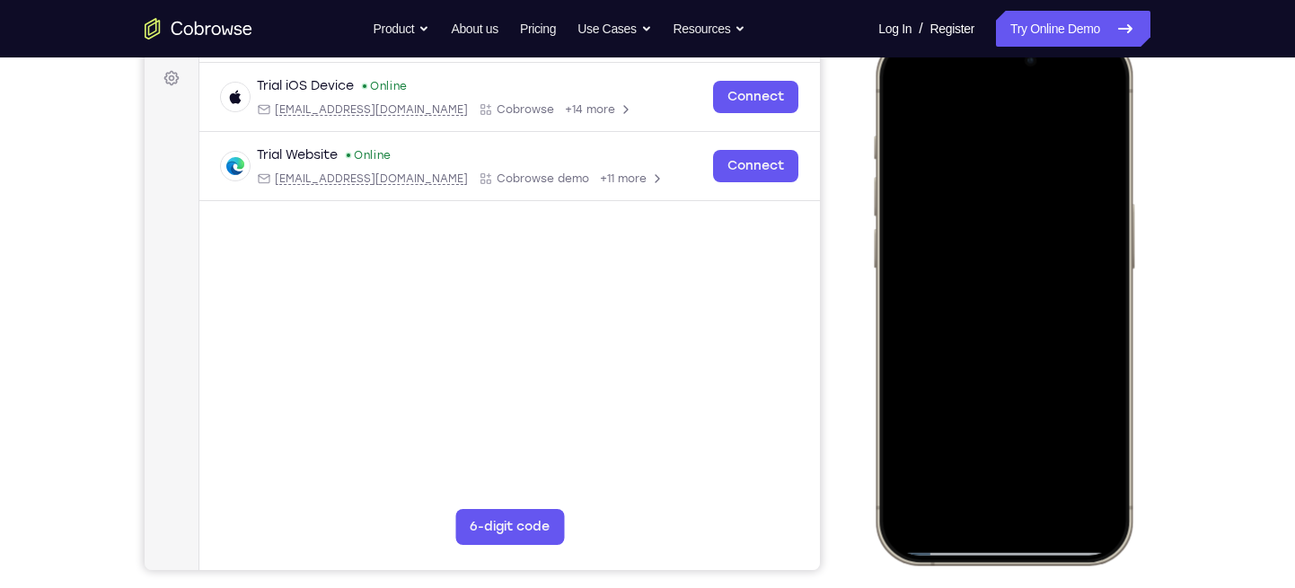
click at [1013, 160] on div at bounding box center [1004, 298] width 236 height 513
drag, startPoint x: 1044, startPoint y: 404, endPoint x: 1020, endPoint y: 155, distance: 250.9
click at [1020, 155] on div at bounding box center [1004, 298] width 236 height 513
click at [1104, 422] on div at bounding box center [1004, 298] width 236 height 513
click at [1105, 286] on div at bounding box center [1004, 298] width 236 height 513
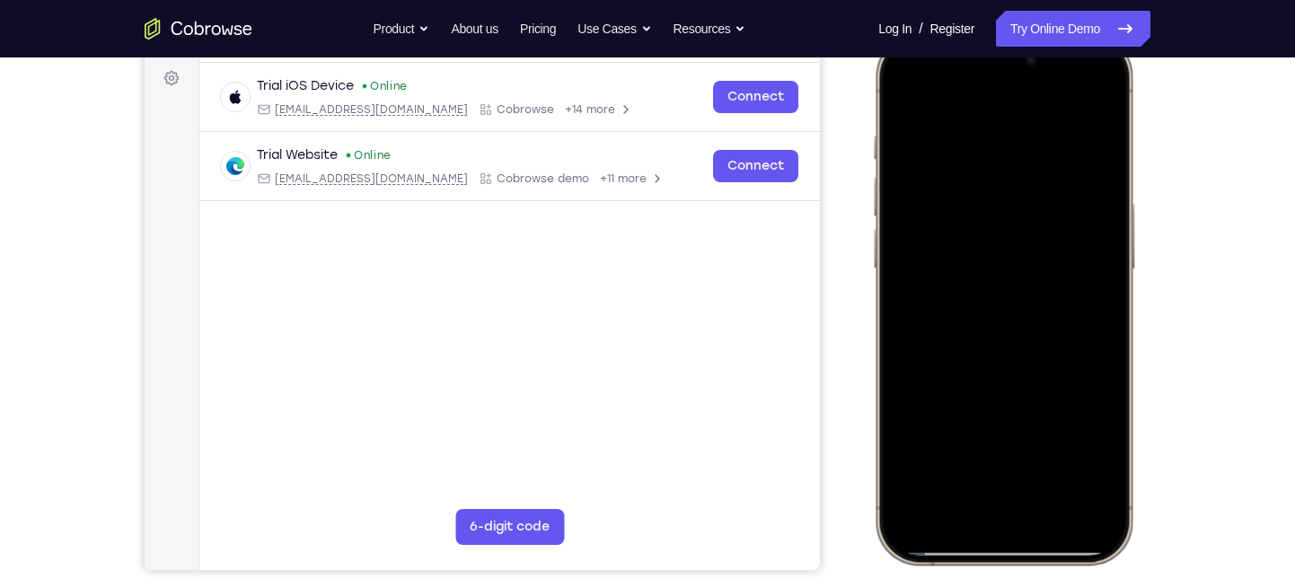
drag, startPoint x: 993, startPoint y: 342, endPoint x: 961, endPoint y: 190, distance: 155.0
click at [961, 190] on div at bounding box center [1004, 298] width 236 height 513
click at [961, 505] on div at bounding box center [1004, 298] width 236 height 513
drag, startPoint x: 1071, startPoint y: 200, endPoint x: 1031, endPoint y: 340, distance: 144.8
click at [1031, 340] on div at bounding box center [1004, 298] width 236 height 513
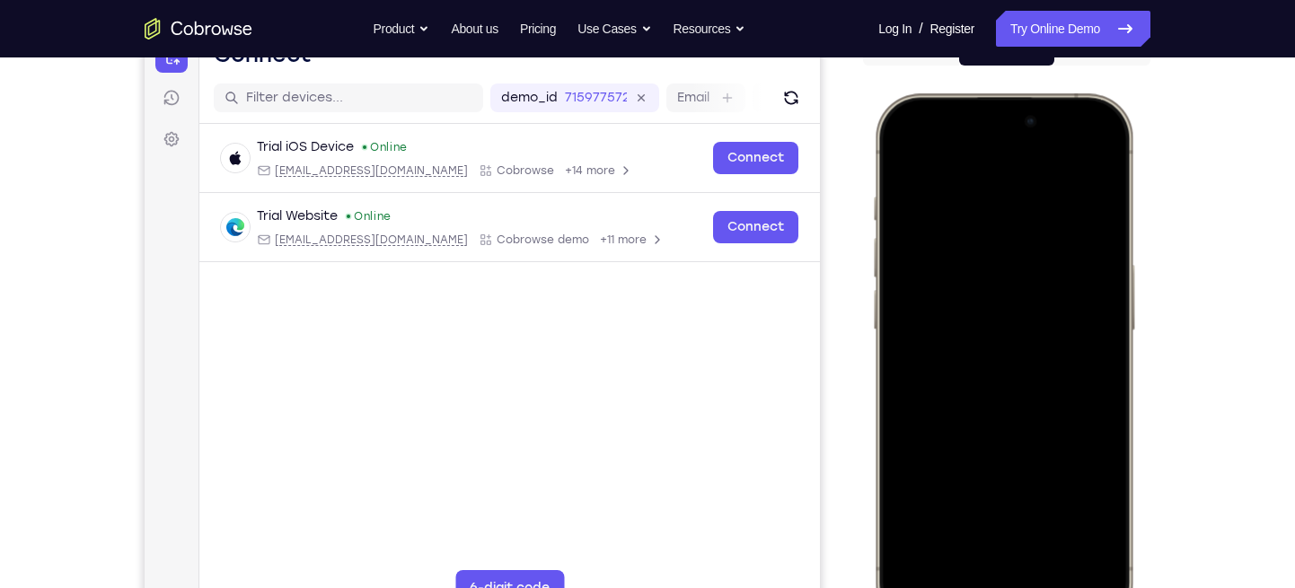
scroll to position [203, 0]
click at [959, 151] on div at bounding box center [1004, 360] width 236 height 513
click at [946, 150] on div at bounding box center [1004, 360] width 236 height 513
click at [1100, 151] on div at bounding box center [1004, 360] width 236 height 513
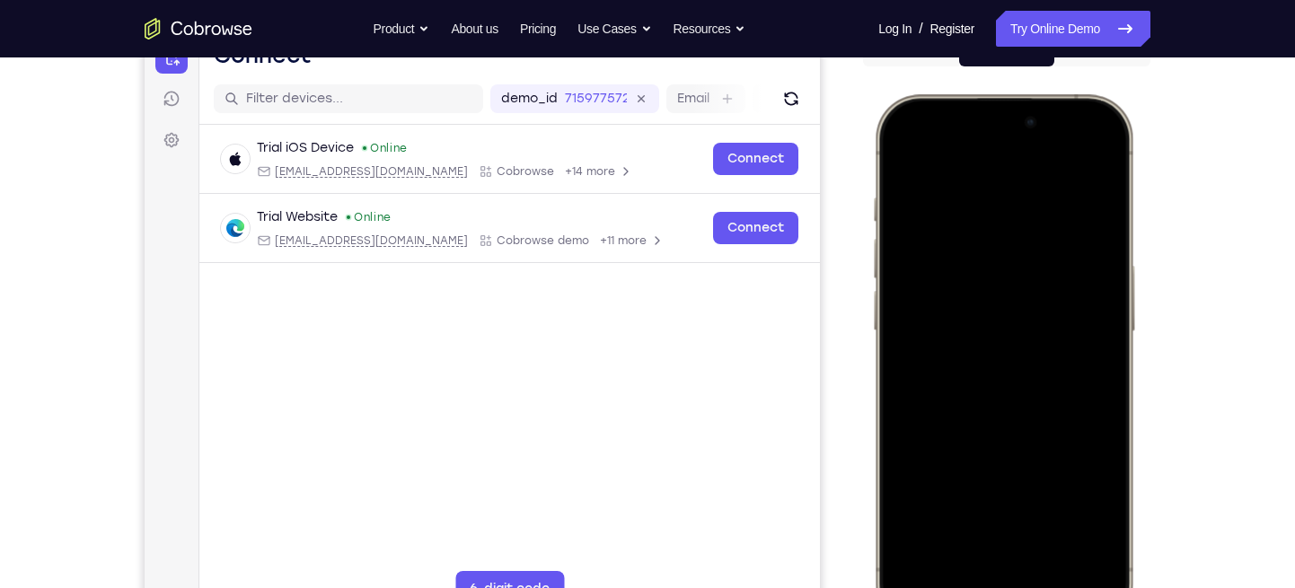
click at [913, 515] on div at bounding box center [1004, 360] width 236 height 513
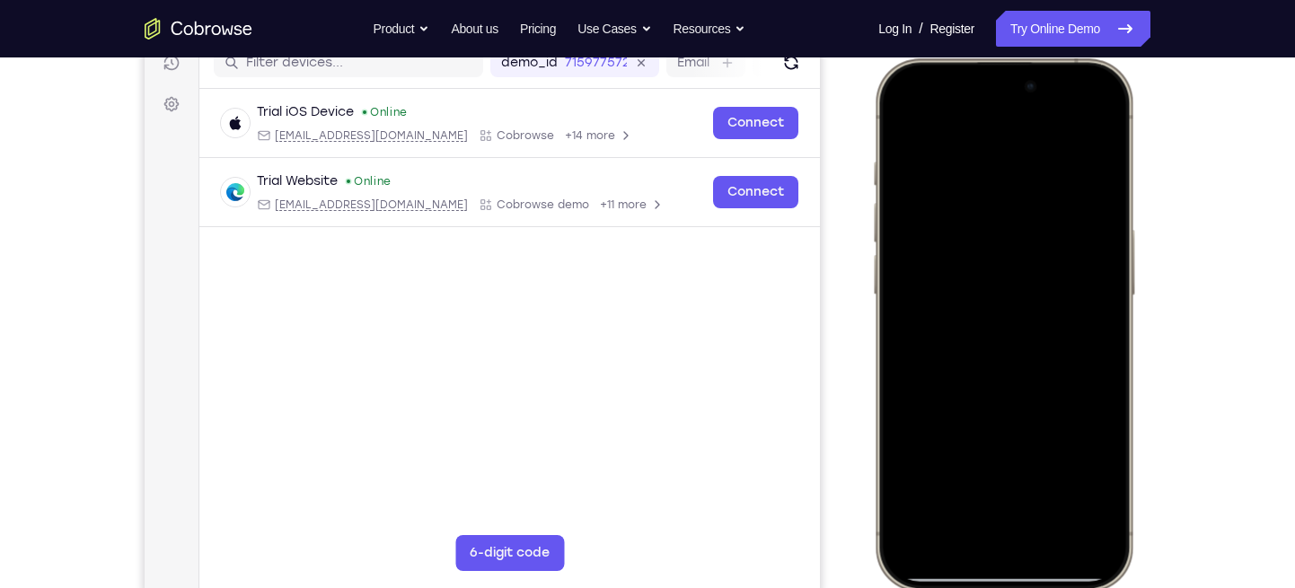
scroll to position [241, 0]
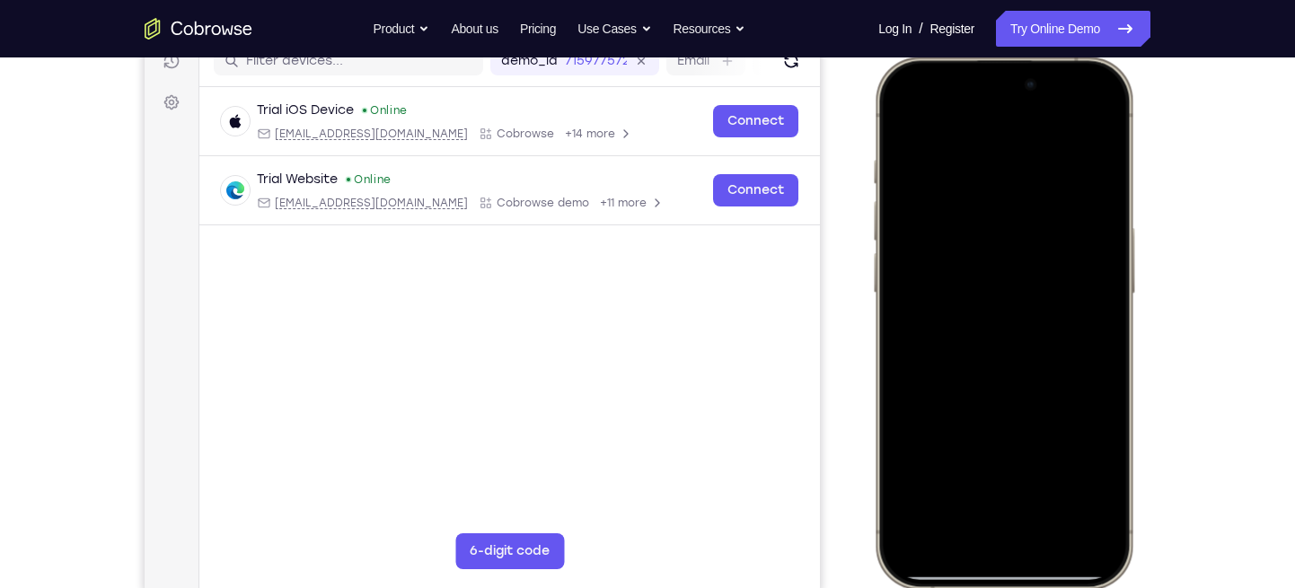
click at [915, 481] on div at bounding box center [1004, 322] width 236 height 513
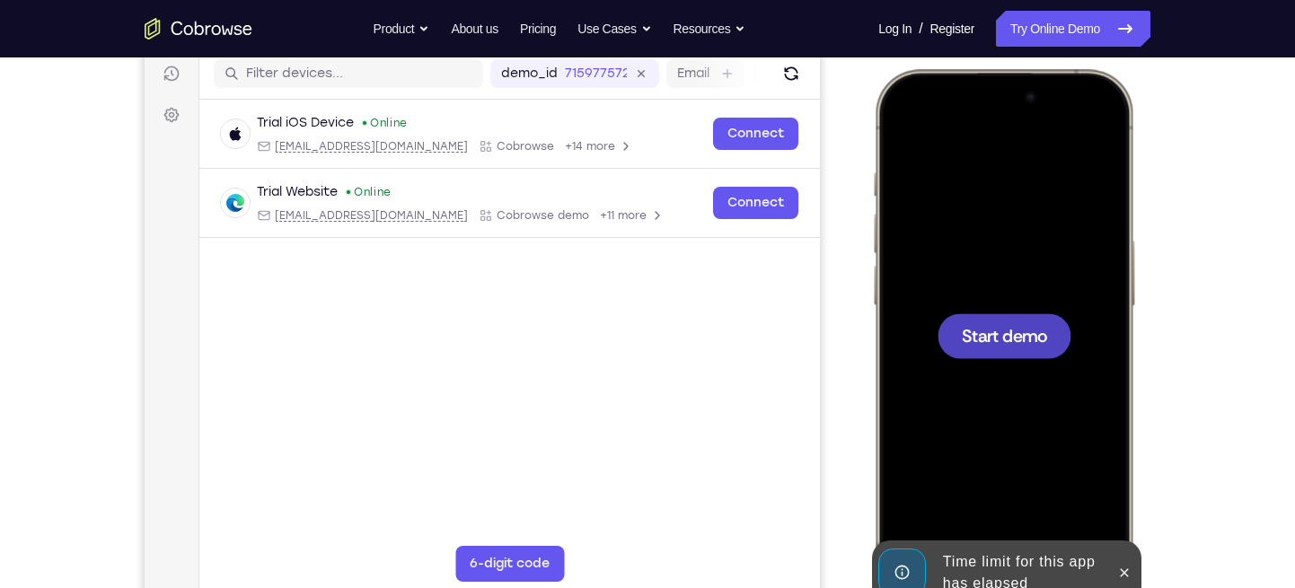
click at [982, 172] on div at bounding box center [1004, 335] width 236 height 513
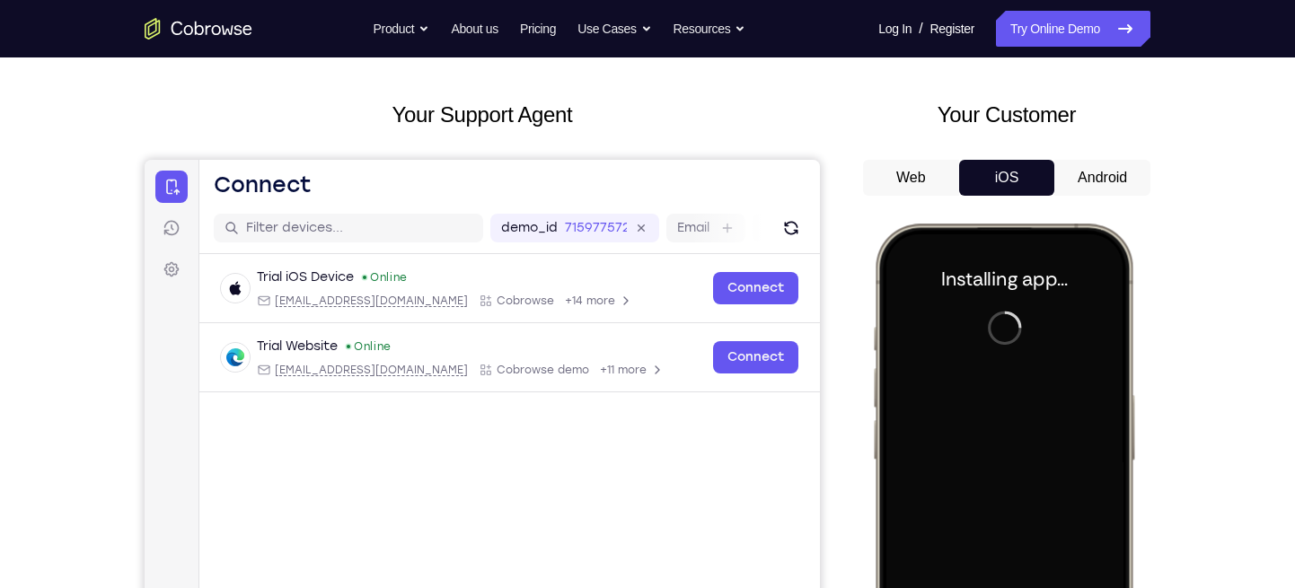
scroll to position [0, 0]
